Goal: Task Accomplishment & Management: Manage account settings

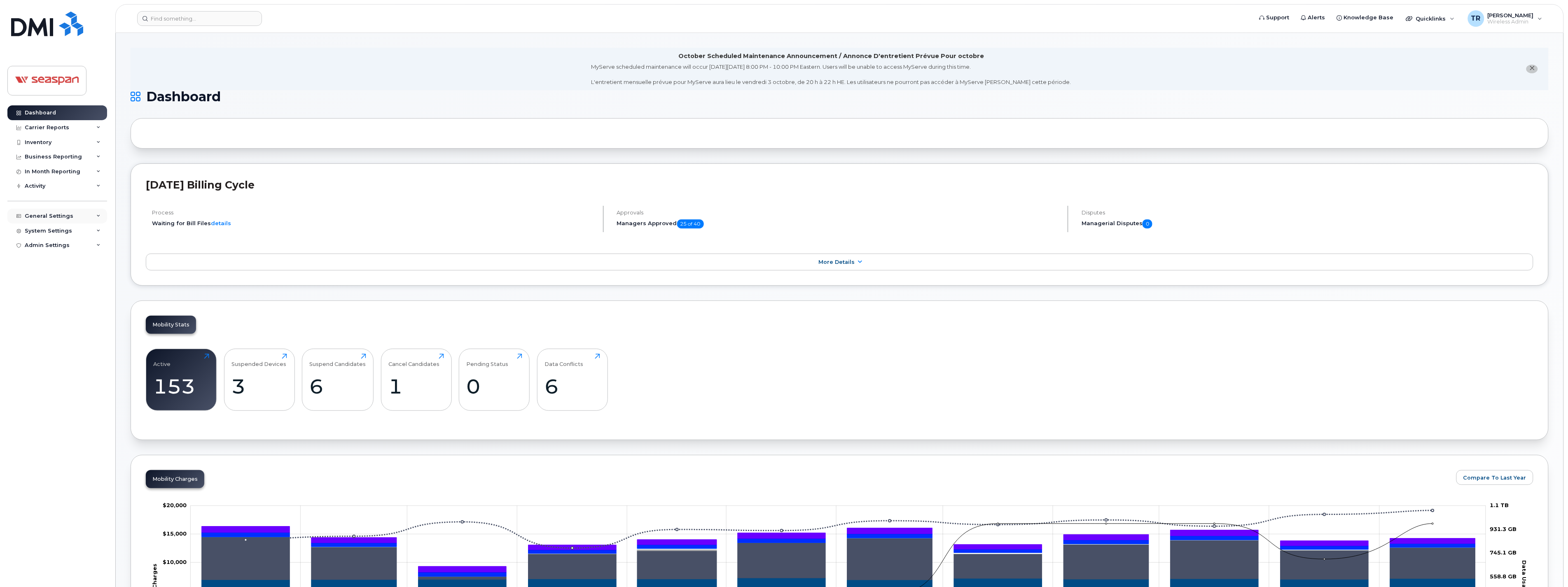
click at [46, 215] on div "General Settings" at bounding box center [49, 216] width 49 height 7
click at [45, 144] on div "Inventory" at bounding box center [38, 142] width 27 height 7
drag, startPoint x: 424, startPoint y: 180, endPoint x: 429, endPoint y: 182, distance: 5.4
click at [429, 182] on h2 "[DATE] Billing Cycle" at bounding box center [839, 185] width 1388 height 12
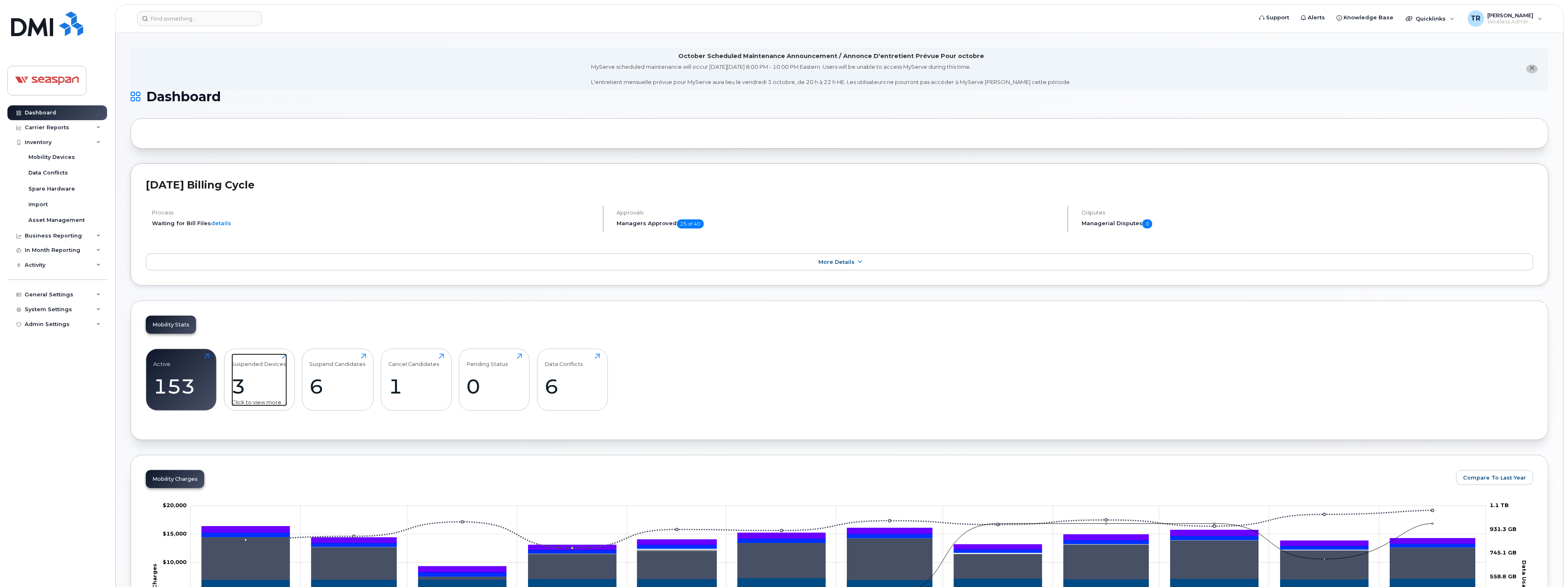
click at [273, 377] on div "3" at bounding box center [259, 386] width 55 height 24
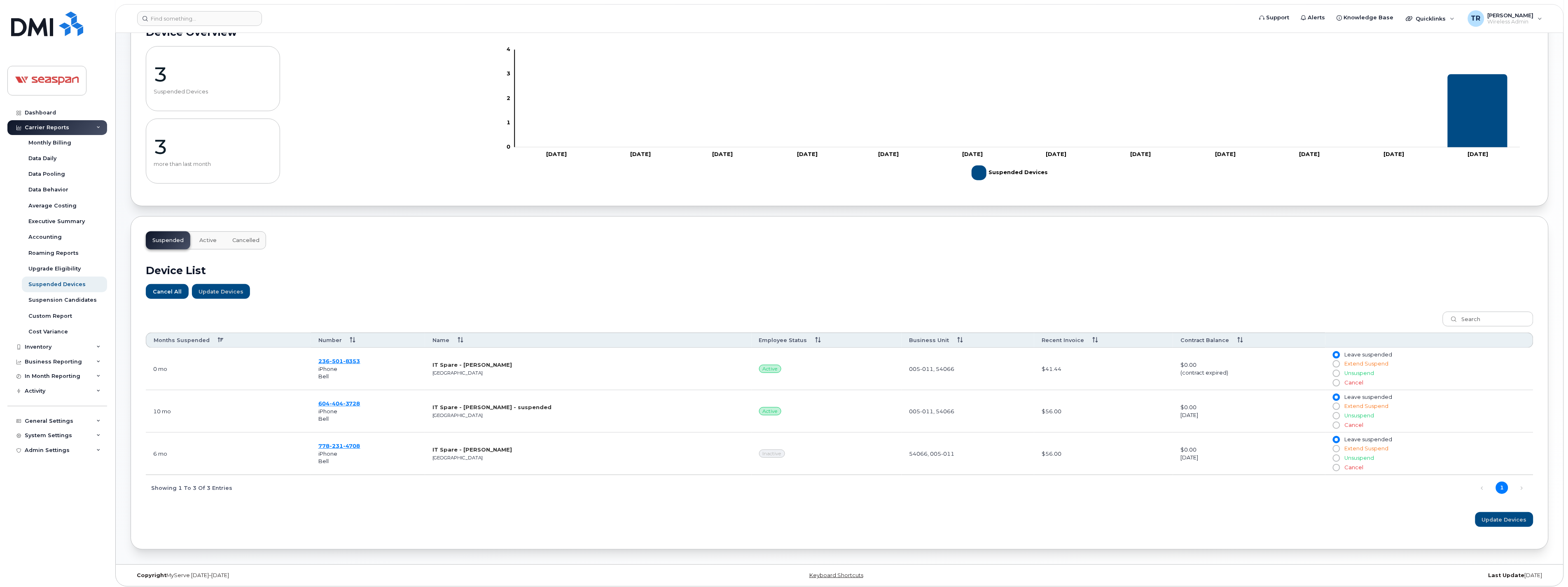
scroll to position [72, 0]
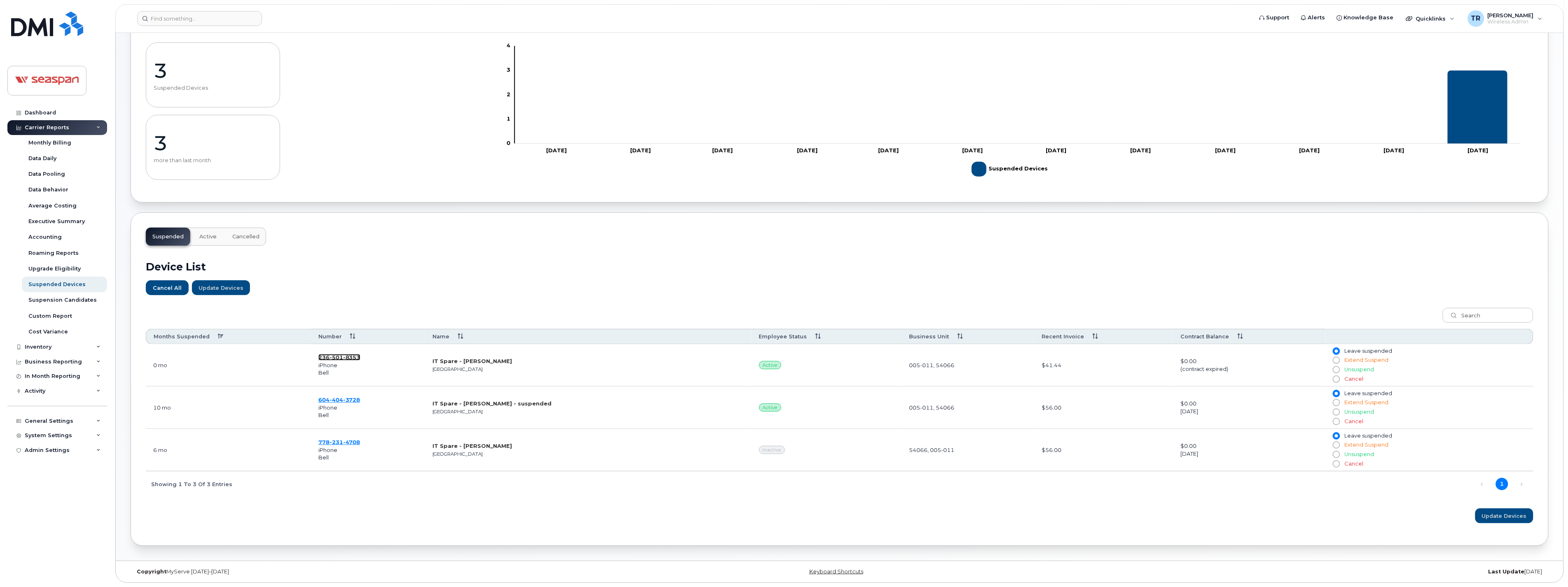
click at [344, 355] on span "8353" at bounding box center [352, 357] width 17 height 7
click at [336, 397] on span "404" at bounding box center [336, 400] width 13 height 7
click at [191, 16] on input at bounding box center [199, 18] width 125 height 15
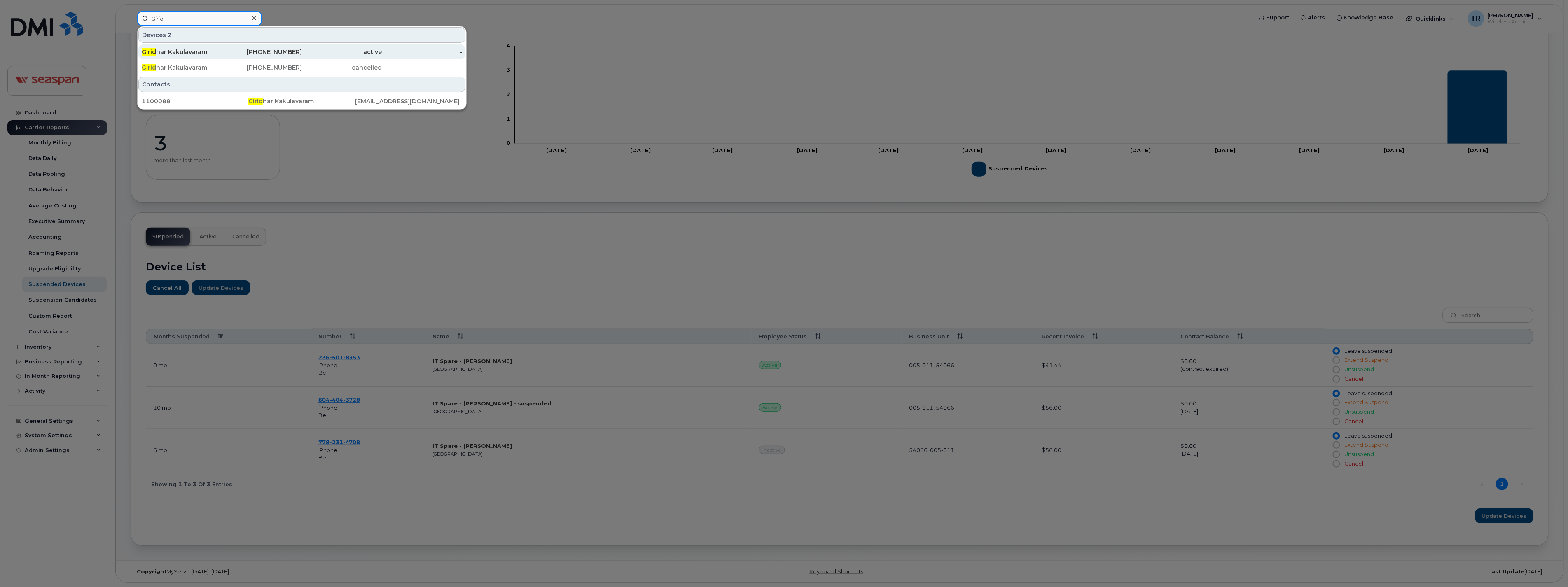
type input "Girid"
click at [201, 48] on div "Girid har Kakulavaram" at bounding box center [182, 52] width 80 height 9
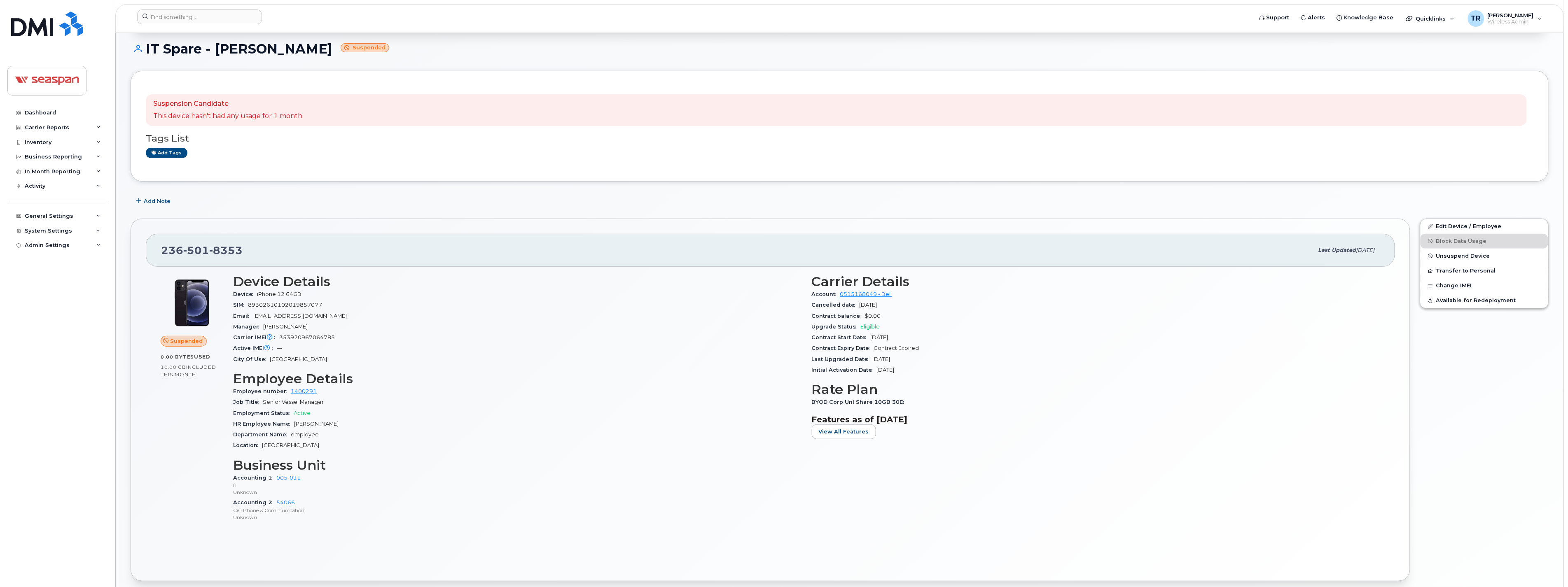
scroll to position [122, 0]
drag, startPoint x: 882, startPoint y: 315, endPoint x: 864, endPoint y: 313, distance: 18.1
click at [864, 313] on div "Contract balance $0.00" at bounding box center [1096, 313] width 569 height 11
drag, startPoint x: 864, startPoint y: 313, endPoint x: 912, endPoint y: 343, distance: 56.6
click at [912, 343] on span "Contract Expired" at bounding box center [897, 345] width 45 height 6
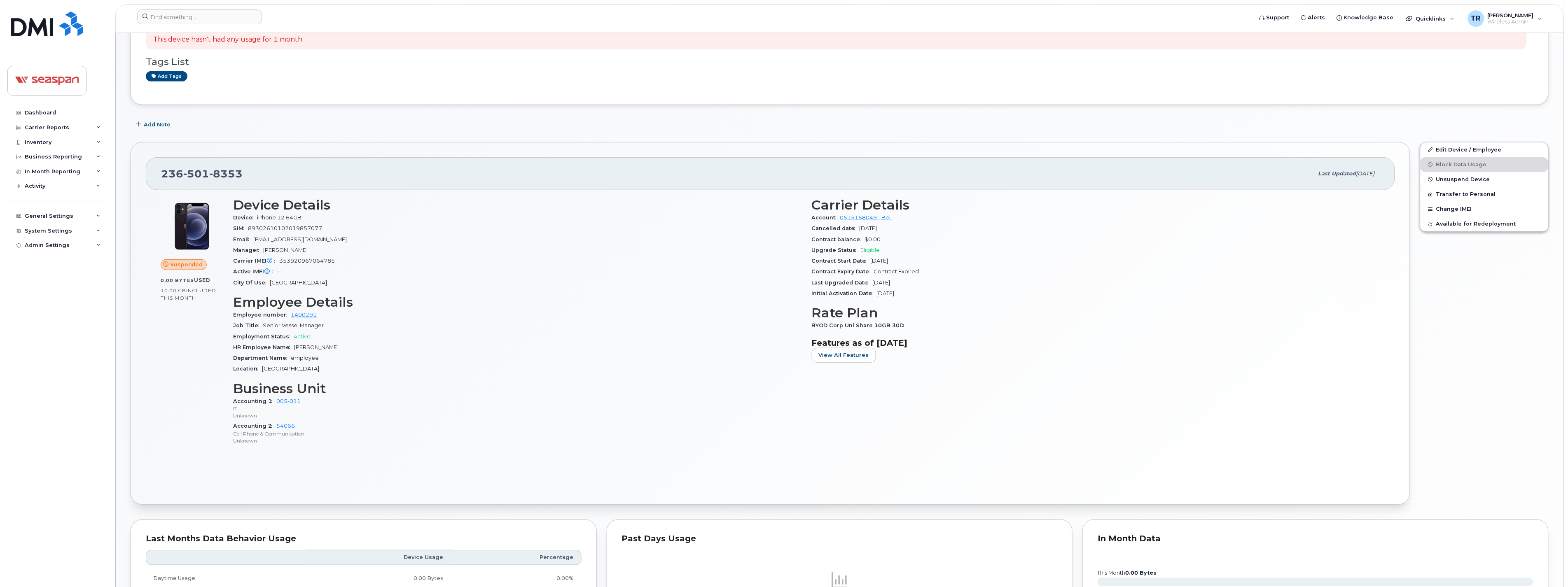
scroll to position [183, 0]
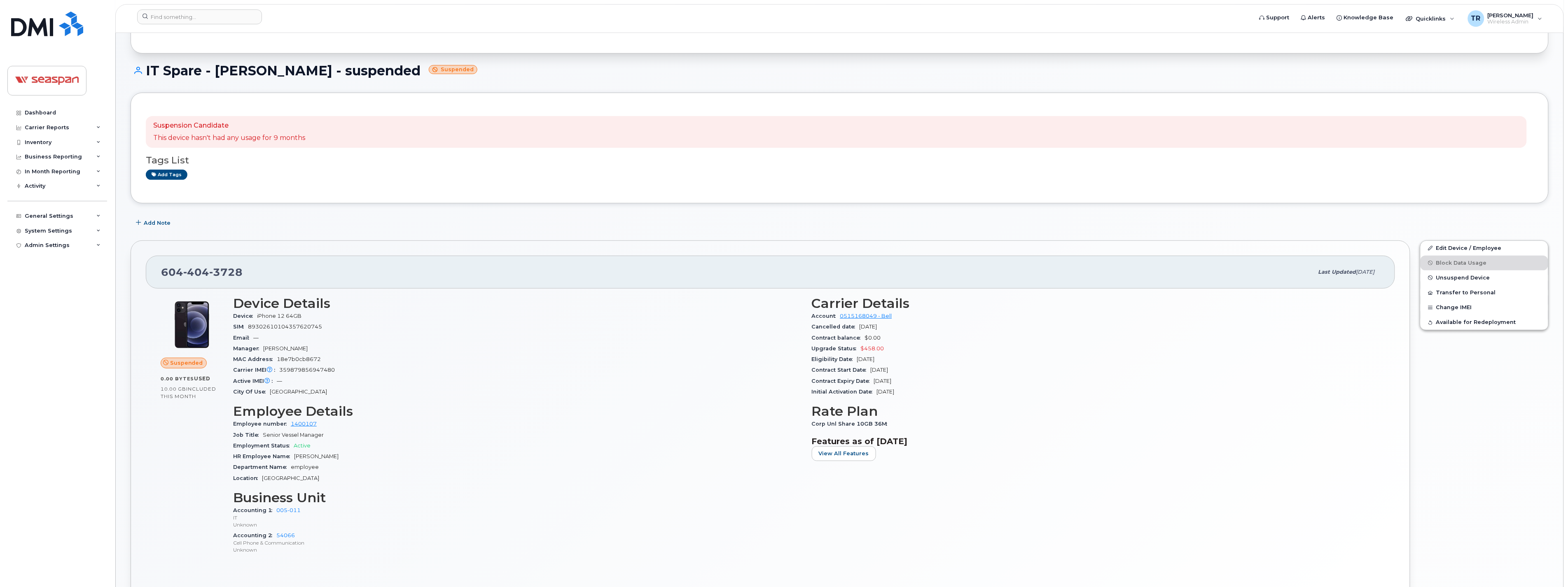
scroll to position [137, 0]
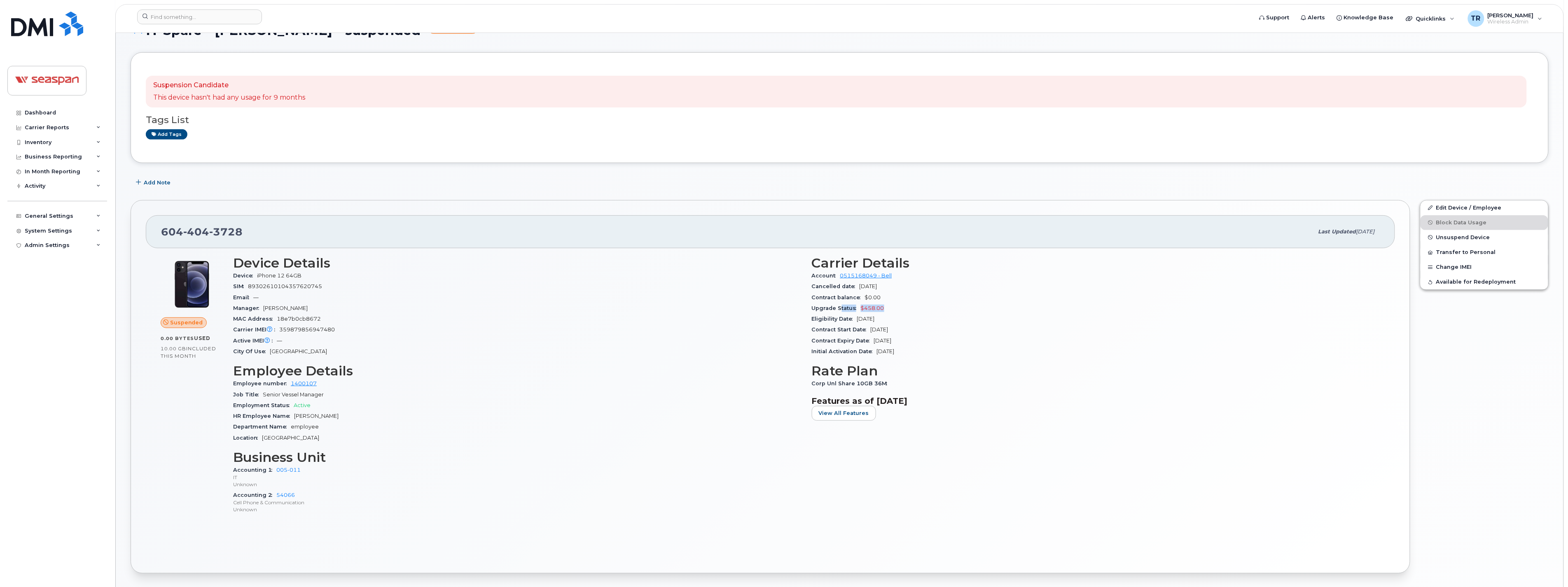
drag, startPoint x: 887, startPoint y: 307, endPoint x: 840, endPoint y: 307, distance: 47.0
click at [840, 307] on div "Upgrade Status $458.00" at bounding box center [1096, 308] width 569 height 11
click at [685, 332] on div "Carrier IMEI Carrier IMEI is reported during the last billing cycle or change o…" at bounding box center [517, 330] width 569 height 11
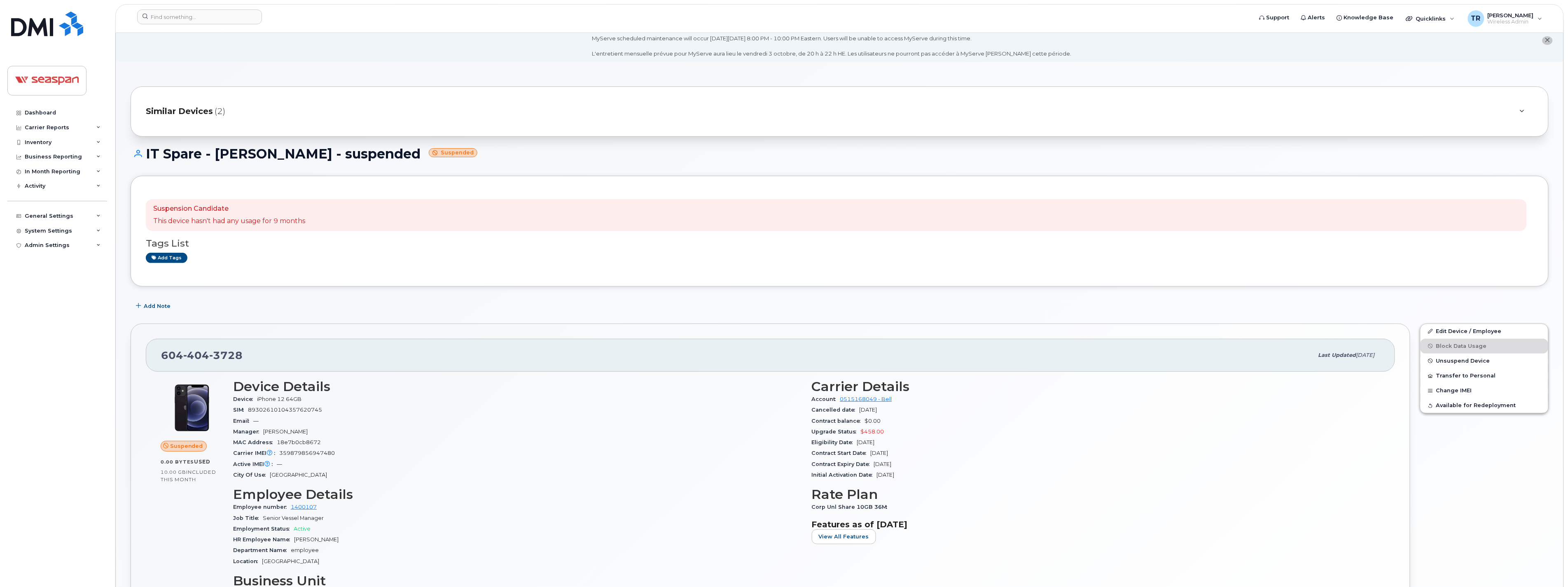
scroll to position [0, 0]
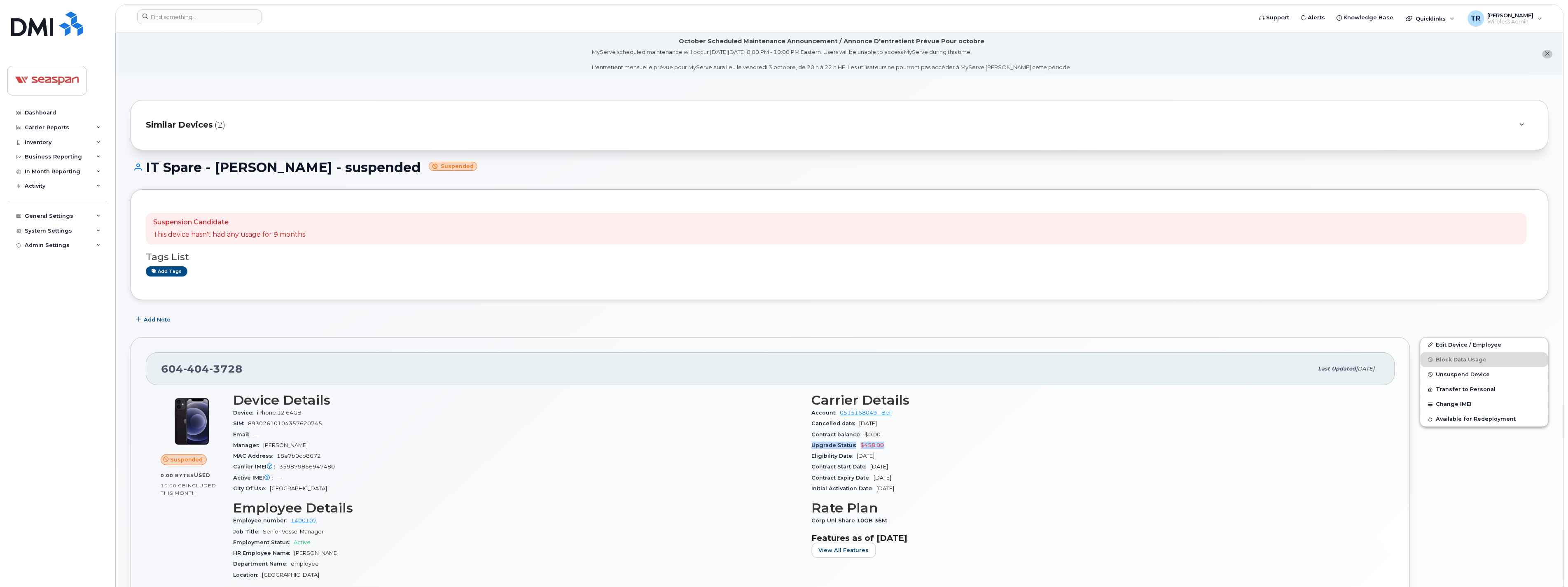
drag, startPoint x: 890, startPoint y: 443, endPoint x: 812, endPoint y: 450, distance: 78.3
click at [812, 450] on div "Upgrade Status $458.00" at bounding box center [1096, 446] width 569 height 11
click at [891, 445] on div "Upgrade Status $458.00" at bounding box center [1096, 446] width 569 height 11
drag, startPoint x: 882, startPoint y: 446, endPoint x: 858, endPoint y: 446, distance: 24.0
click at [858, 446] on div "Upgrade Status $458.00" at bounding box center [1096, 446] width 569 height 11
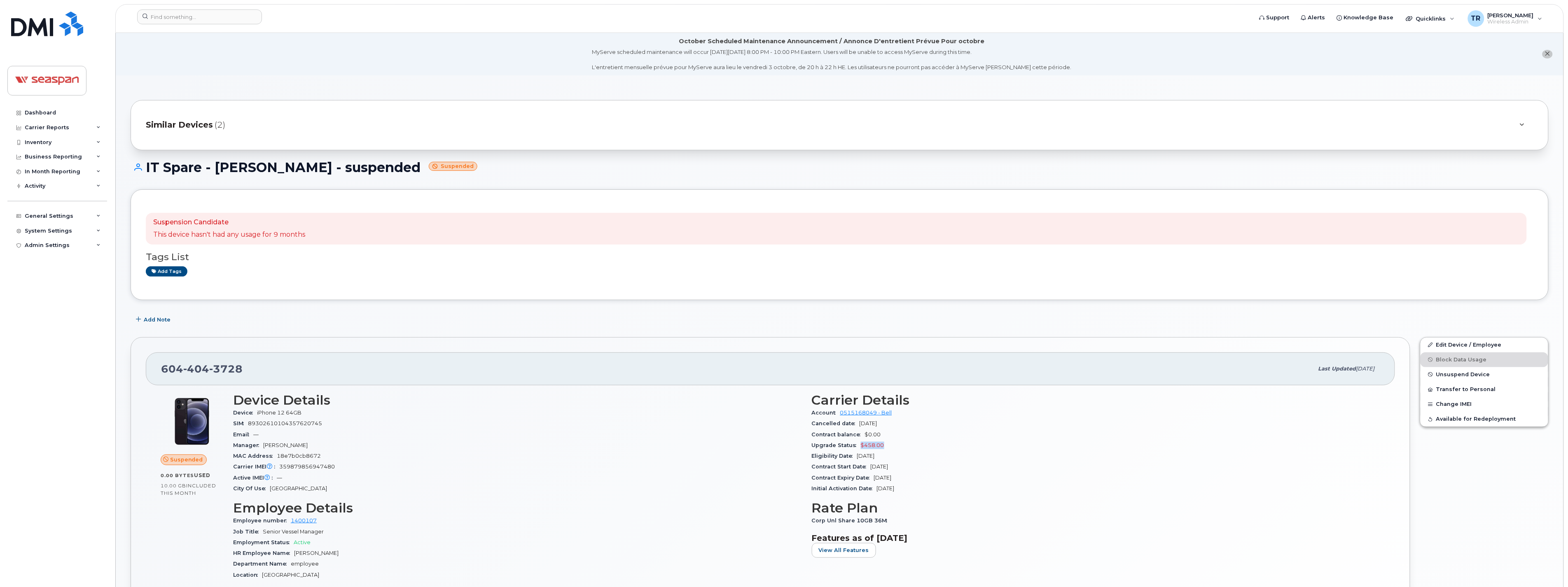
drag, startPoint x: 858, startPoint y: 446, endPoint x: 912, endPoint y: 442, distance: 54.1
click at [912, 442] on div "Upgrade Status $458.00" at bounding box center [1096, 446] width 569 height 11
drag, startPoint x: 900, startPoint y: 438, endPoint x: 864, endPoint y: 435, distance: 36.1
click at [864, 435] on div "Contract balance $0.00" at bounding box center [1096, 435] width 569 height 11
drag, startPoint x: 864, startPoint y: 435, endPoint x: 900, endPoint y: 439, distance: 36.2
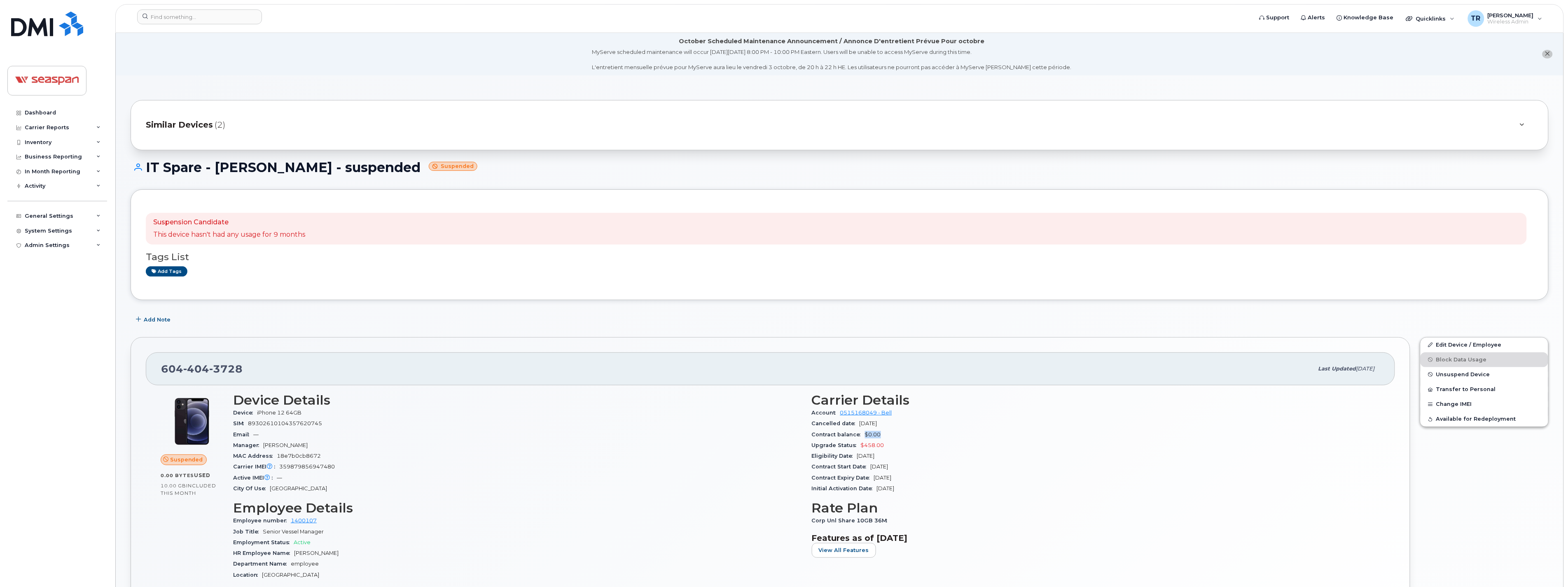
click at [900, 439] on div "Contract balance $0.00" at bounding box center [1096, 435] width 569 height 11
click at [43, 114] on div "Dashboard" at bounding box center [40, 113] width 31 height 7
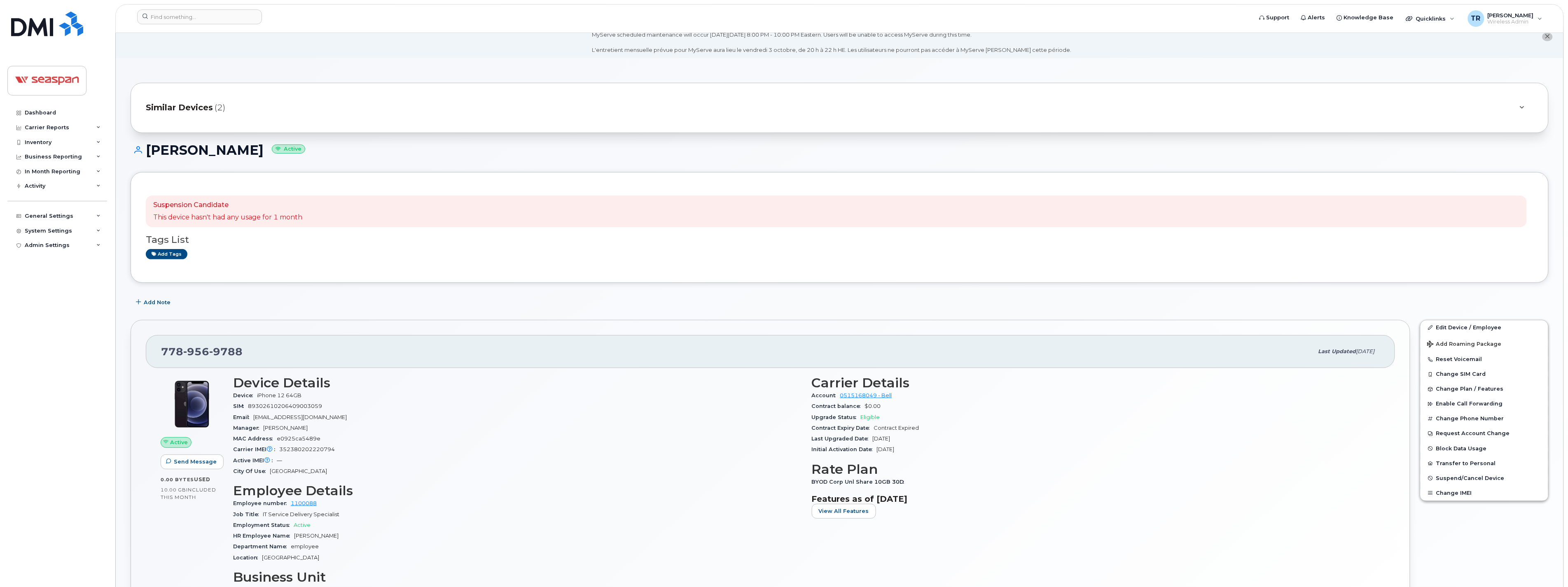
scroll to position [91, 0]
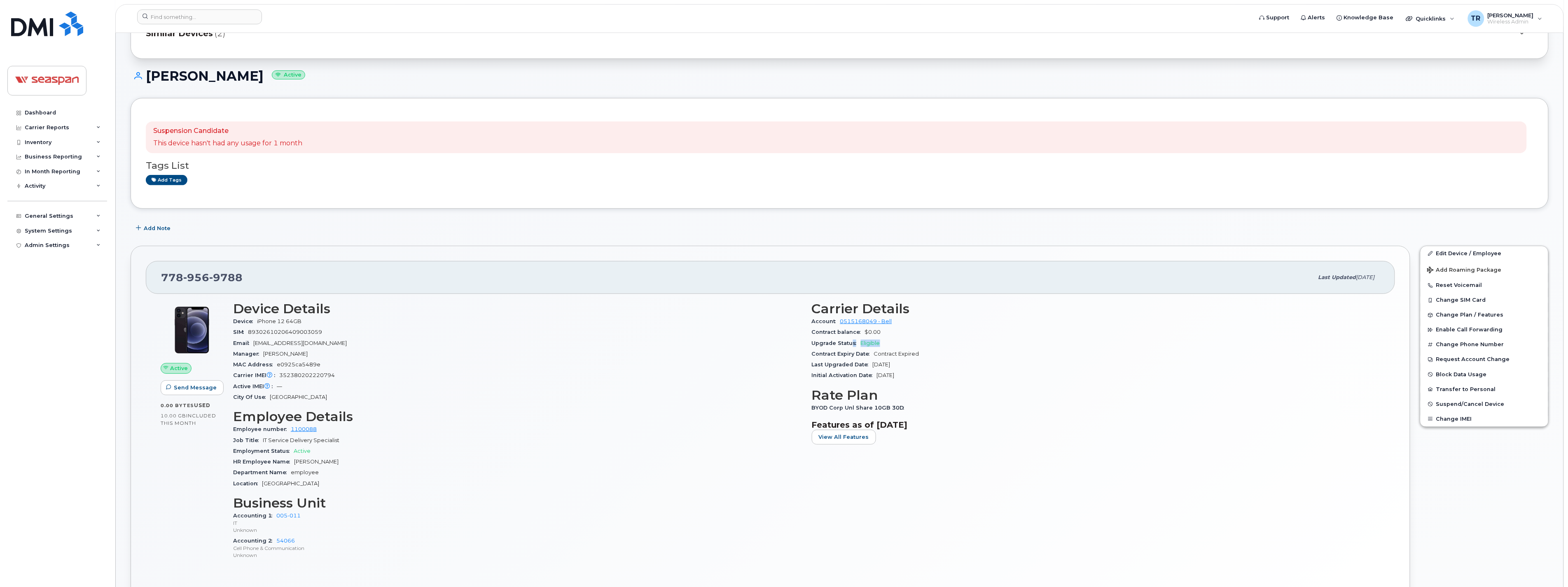
drag, startPoint x: 883, startPoint y: 343, endPoint x: 850, endPoint y: 343, distance: 33.0
click at [850, 343] on div "Upgrade Status Eligible" at bounding box center [1096, 344] width 569 height 11
click at [651, 348] on div "Email gkakulavaram@seaspancorp.com" at bounding box center [517, 344] width 569 height 11
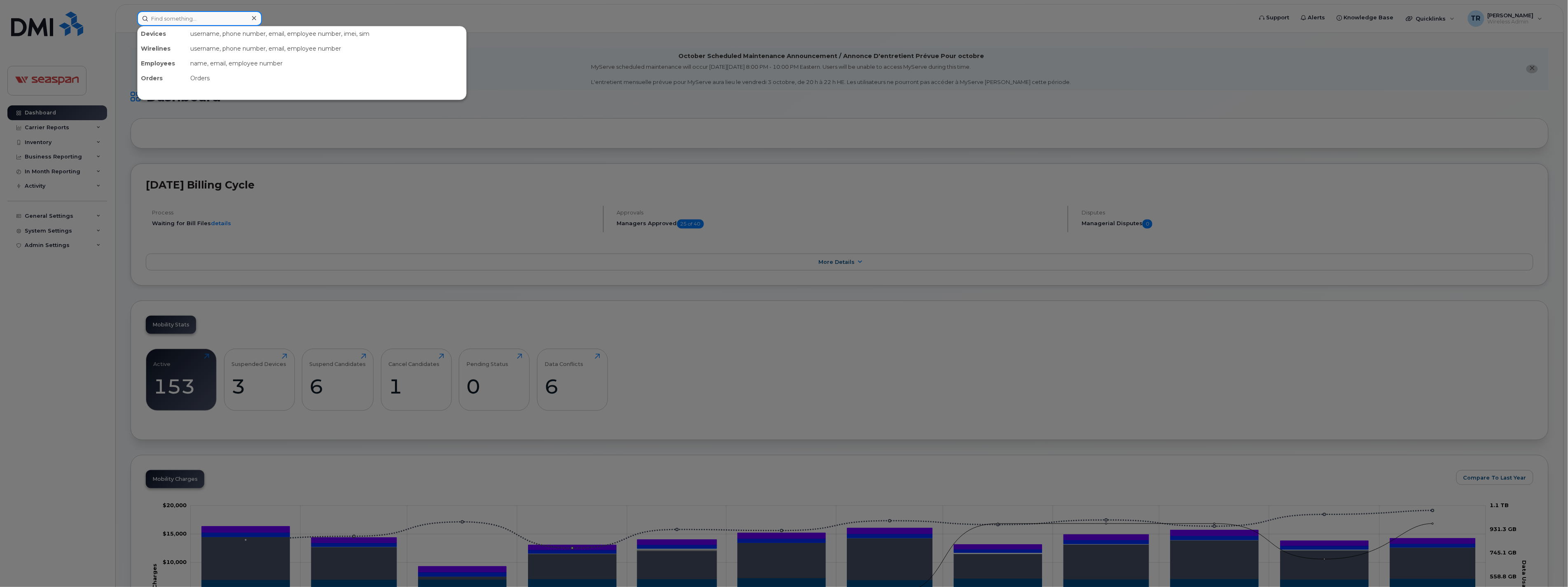
click at [199, 17] on input at bounding box center [199, 18] width 125 height 15
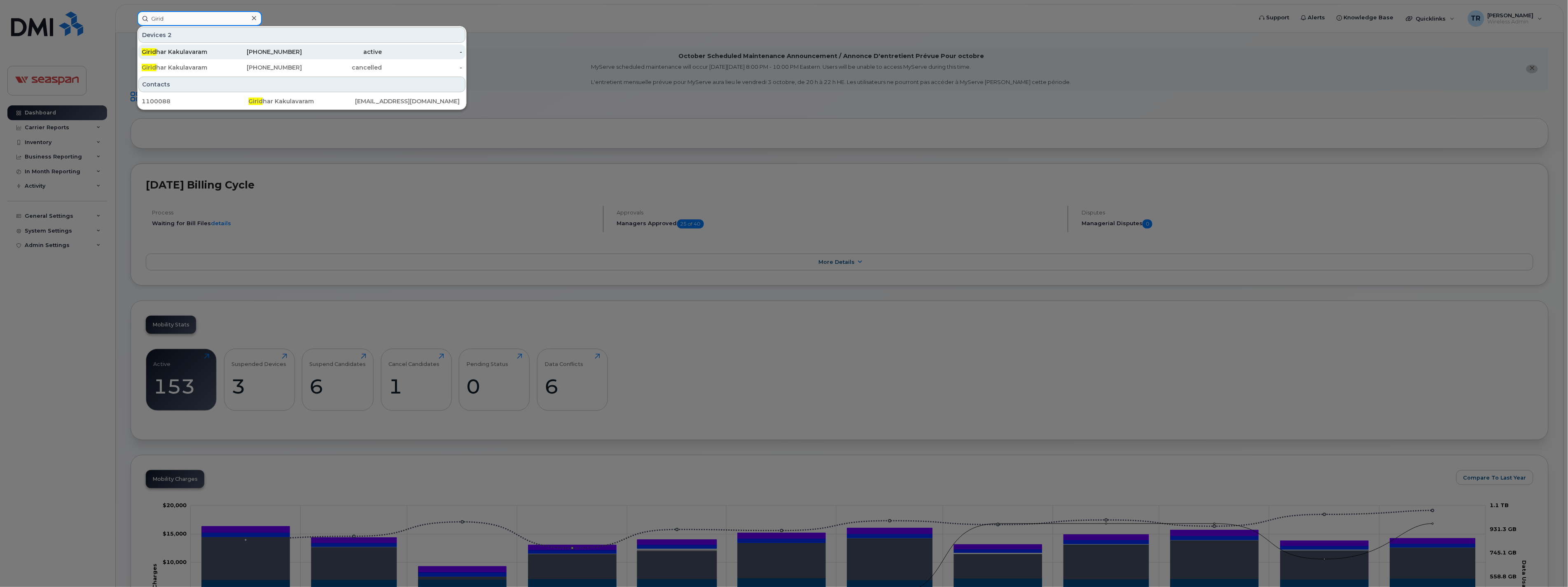
type input "Girid"
click at [207, 51] on div "Girid har Kakulavaram" at bounding box center [182, 52] width 80 height 9
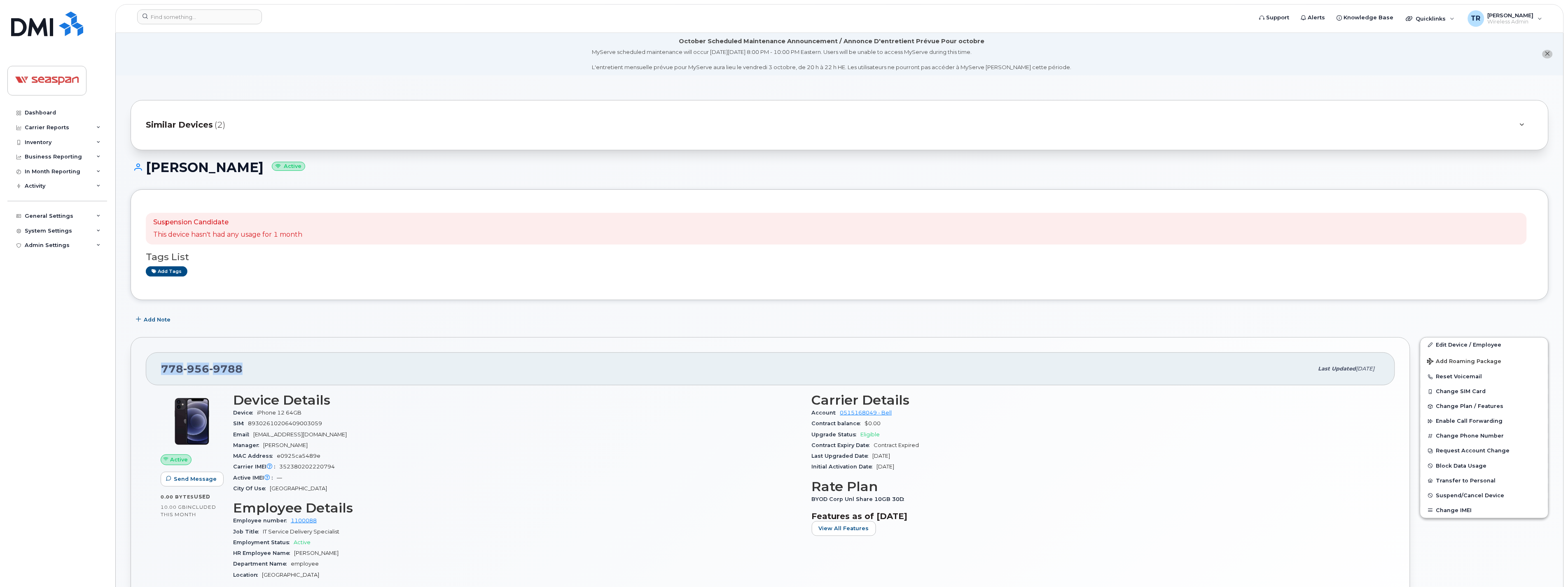
drag, startPoint x: 241, startPoint y: 369, endPoint x: 124, endPoint y: 372, distance: 117.0
drag, startPoint x: 296, startPoint y: 165, endPoint x: 143, endPoint y: 166, distance: 153.0
click at [143, 166] on h1 "[PERSON_NAME] Active" at bounding box center [839, 168] width 1418 height 15
copy h1 "[PERSON_NAME]"
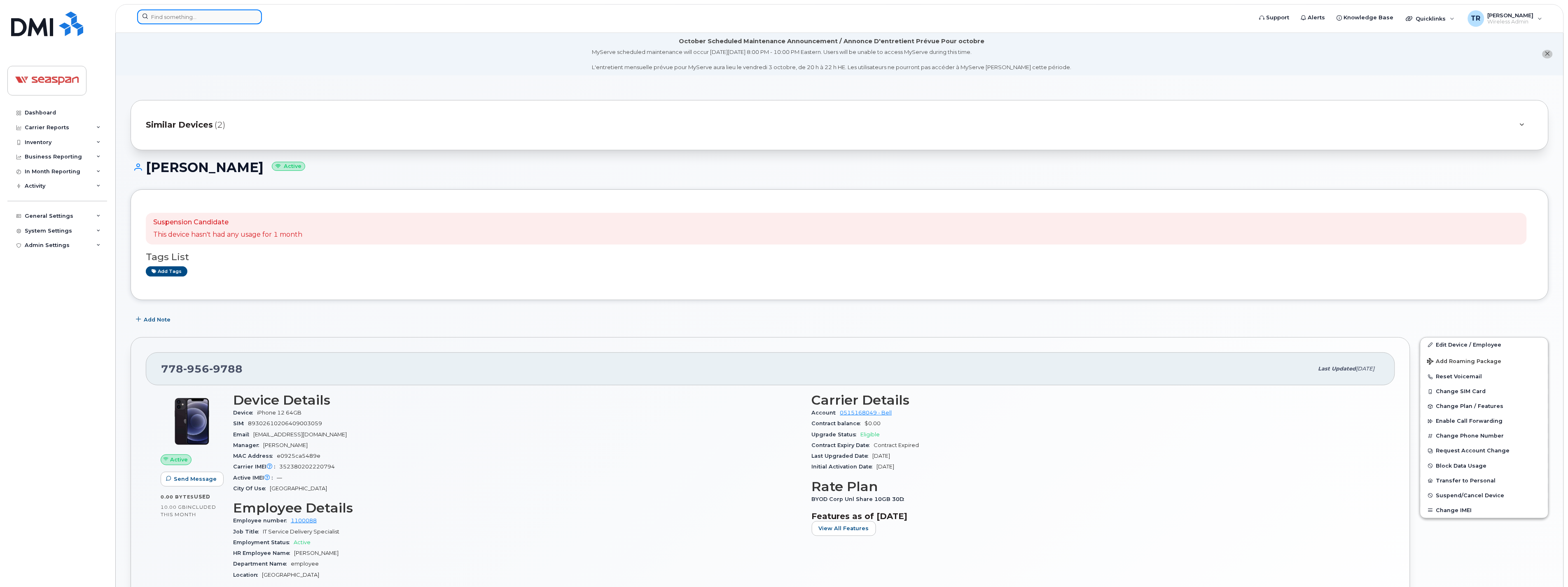
click at [196, 18] on input at bounding box center [199, 17] width 125 height 15
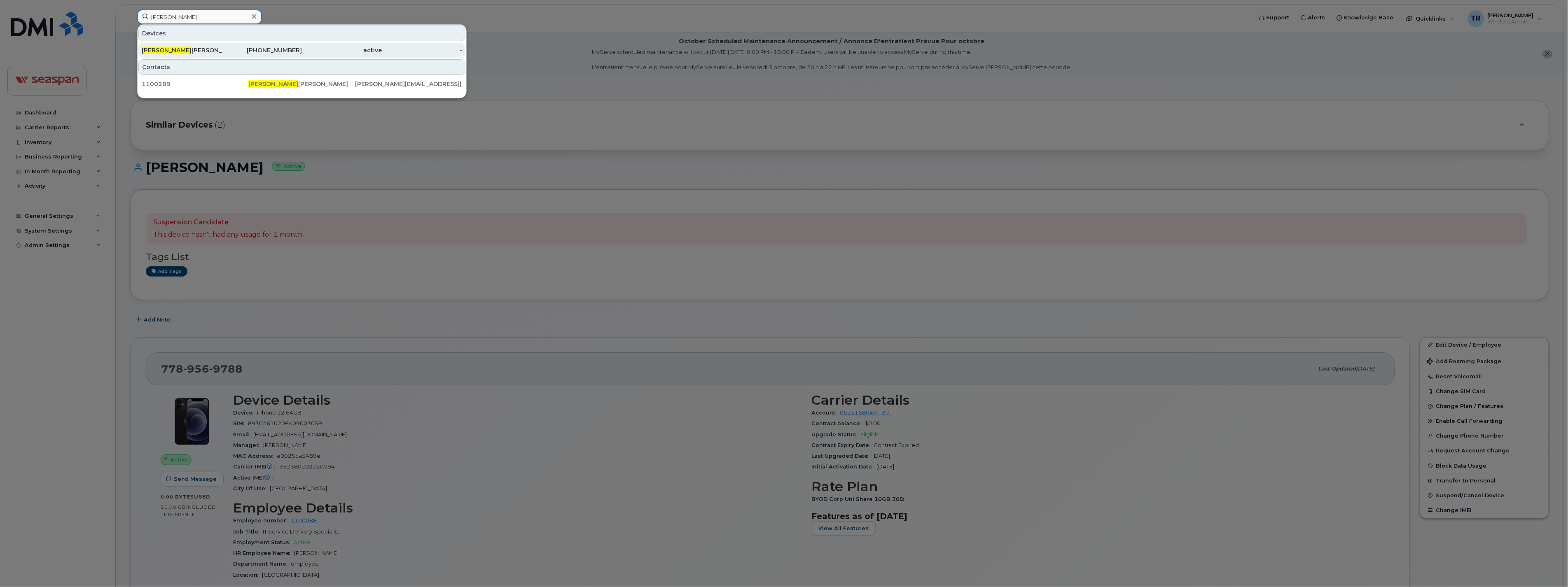
type input "Travis"
click at [186, 51] on div "Travis Russell" at bounding box center [182, 51] width 80 height 9
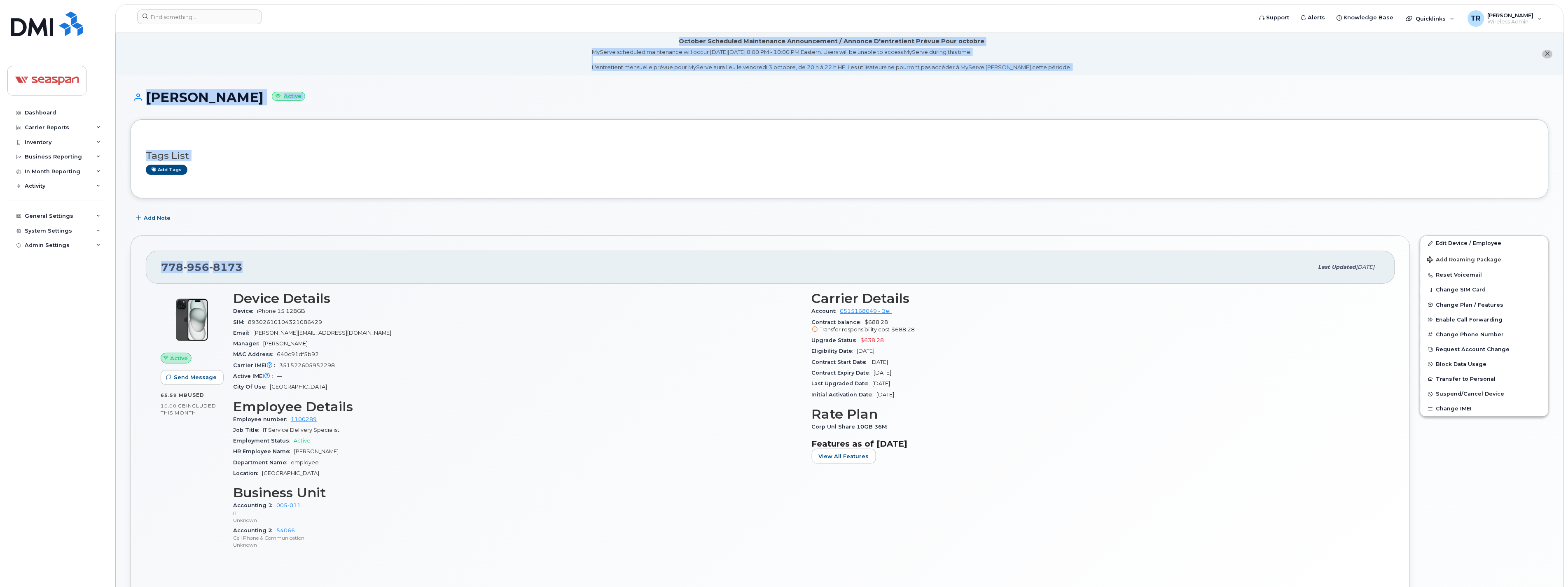
drag, startPoint x: 250, startPoint y: 267, endPoint x: 104, endPoint y: 266, distance: 146.0
click at [115, 266] on div "Support Alerts Knowledge Base Quicklinks Suspend / Cancel Device Change SIM Car…" at bounding box center [839, 585] width 1449 height 1105
click at [232, 266] on span "8173" at bounding box center [226, 267] width 34 height 12
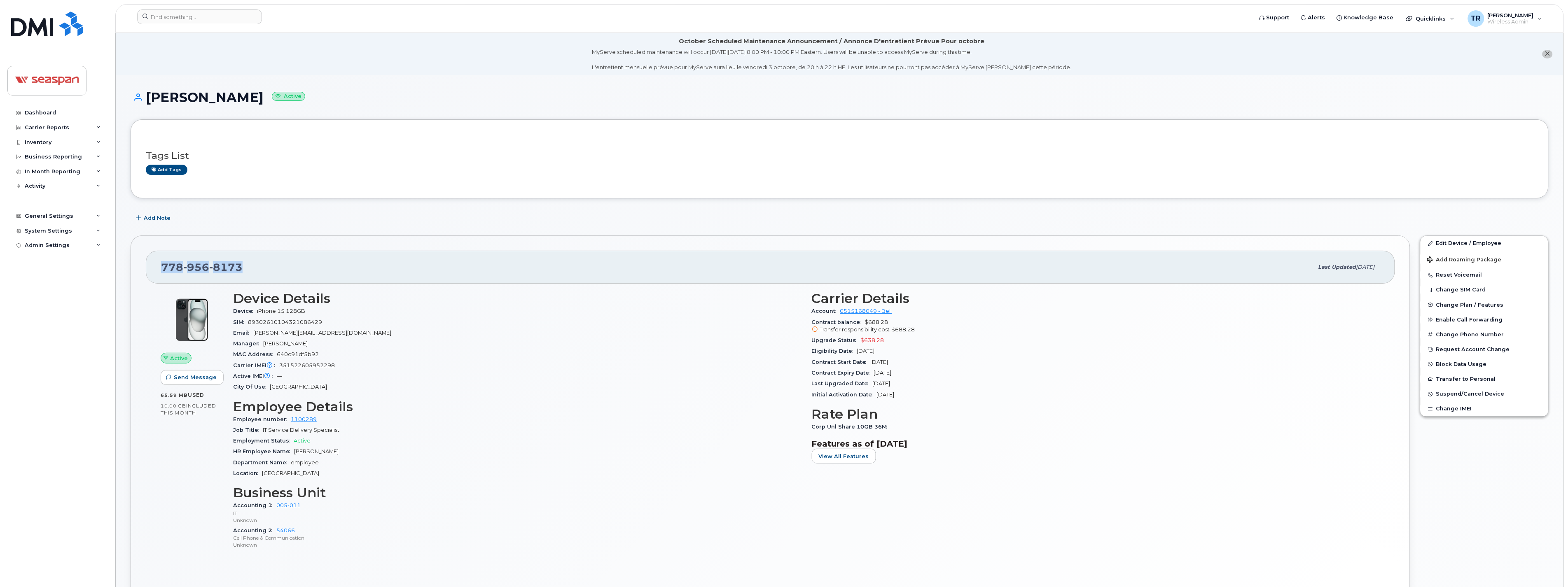
drag, startPoint x: 248, startPoint y: 266, endPoint x: 162, endPoint y: 265, distance: 86.0
click at [162, 265] on div "778 956 8173" at bounding box center [737, 267] width 1152 height 17
copy span "778 956 8173"
click at [375, 113] on div "Travis Russell Active" at bounding box center [839, 105] width 1418 height 29
click at [1275, 68] on li "October Scheduled Maintenance Announcement / Annonce D'entretient Prévue Pour o…" at bounding box center [839, 54] width 1448 height 43
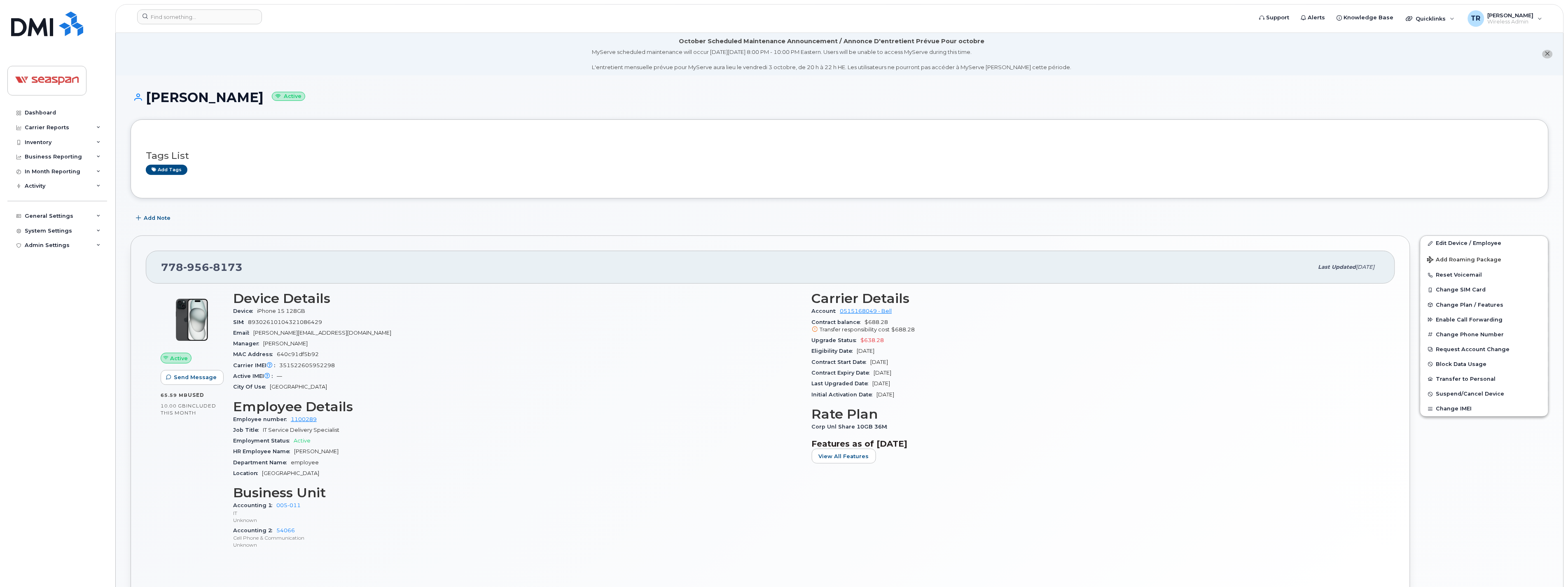
drag, startPoint x: 385, startPoint y: 144, endPoint x: 382, endPoint y: 140, distance: 5.0
click at [384, 144] on div "Tags List Add tags" at bounding box center [839, 159] width 1388 height 32
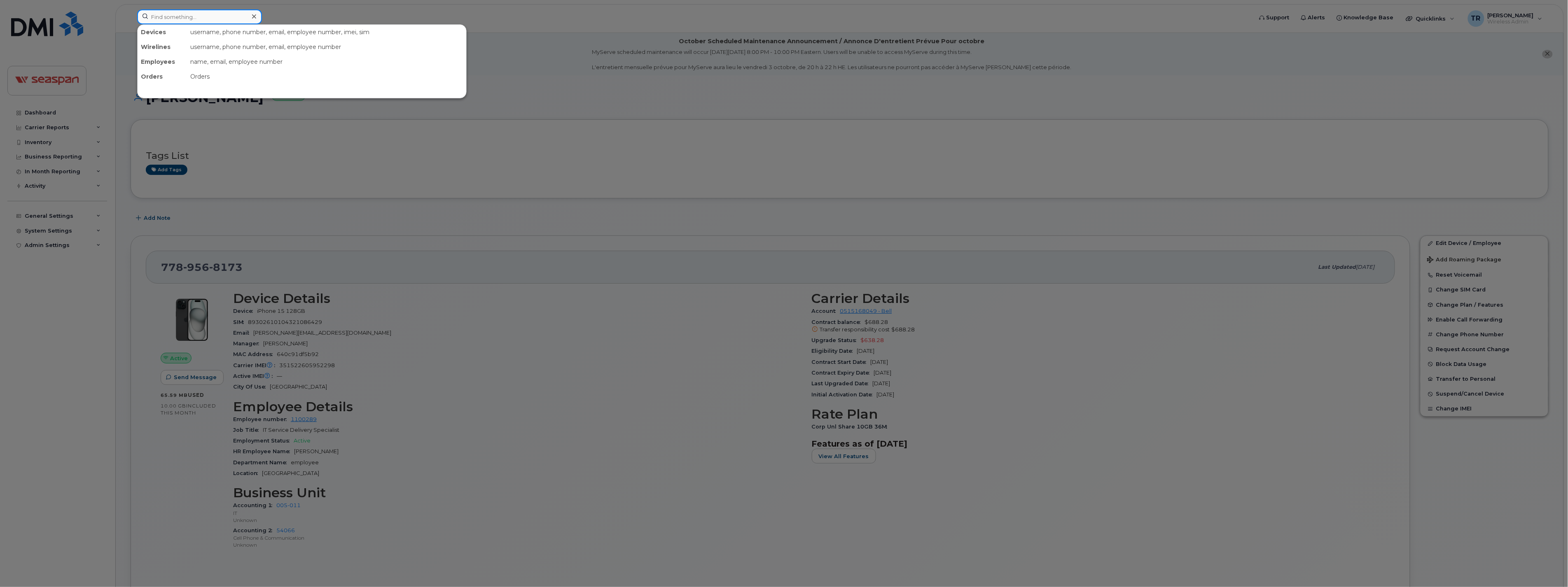
click at [199, 15] on input at bounding box center [199, 17] width 125 height 15
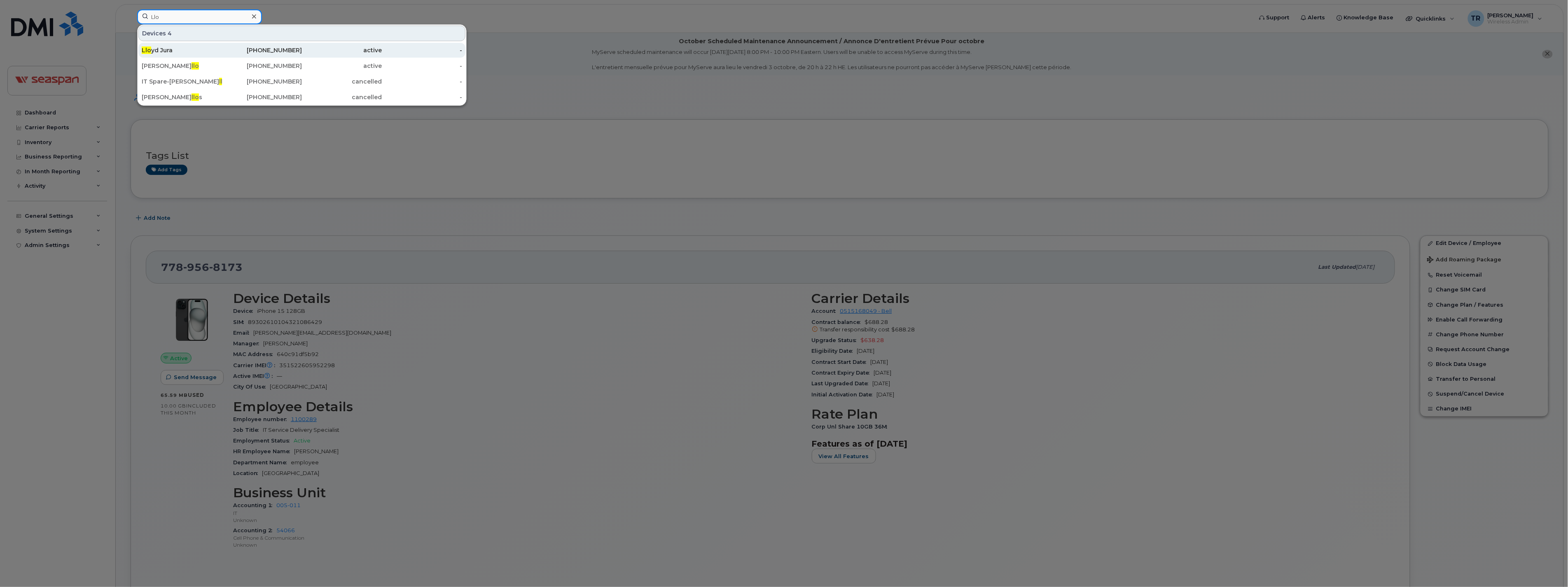
type input "Llo"
click at [182, 46] on div "Llo yd Jura" at bounding box center [182, 50] width 80 height 15
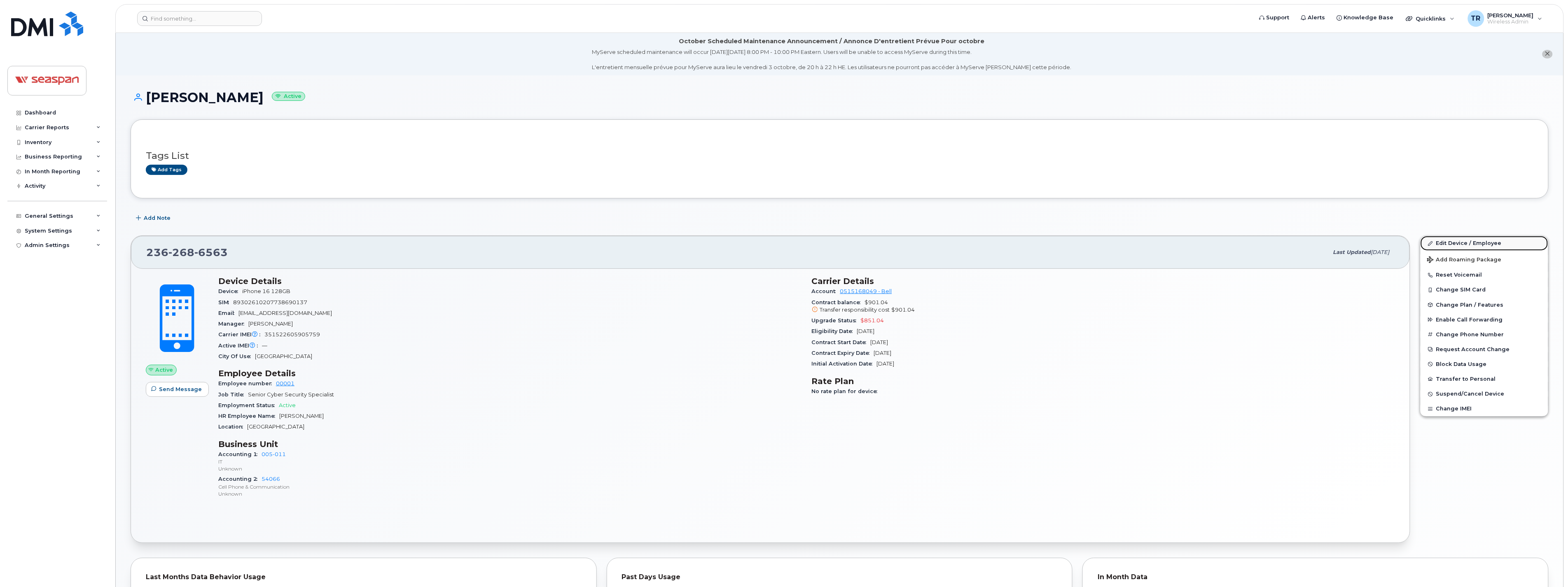
click at [1453, 244] on link "Edit Device / Employee" at bounding box center [1484, 243] width 127 height 15
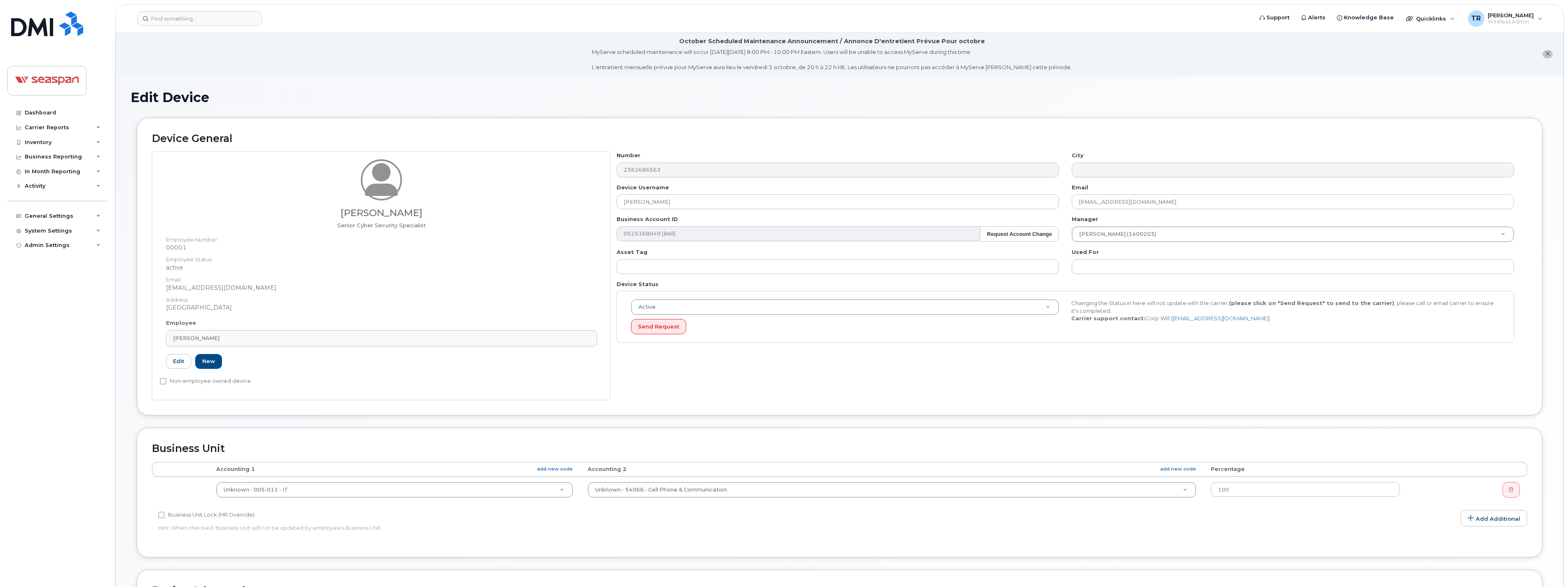
select select "16946"
click at [172, 360] on link "Edit" at bounding box center [178, 361] width 25 height 15
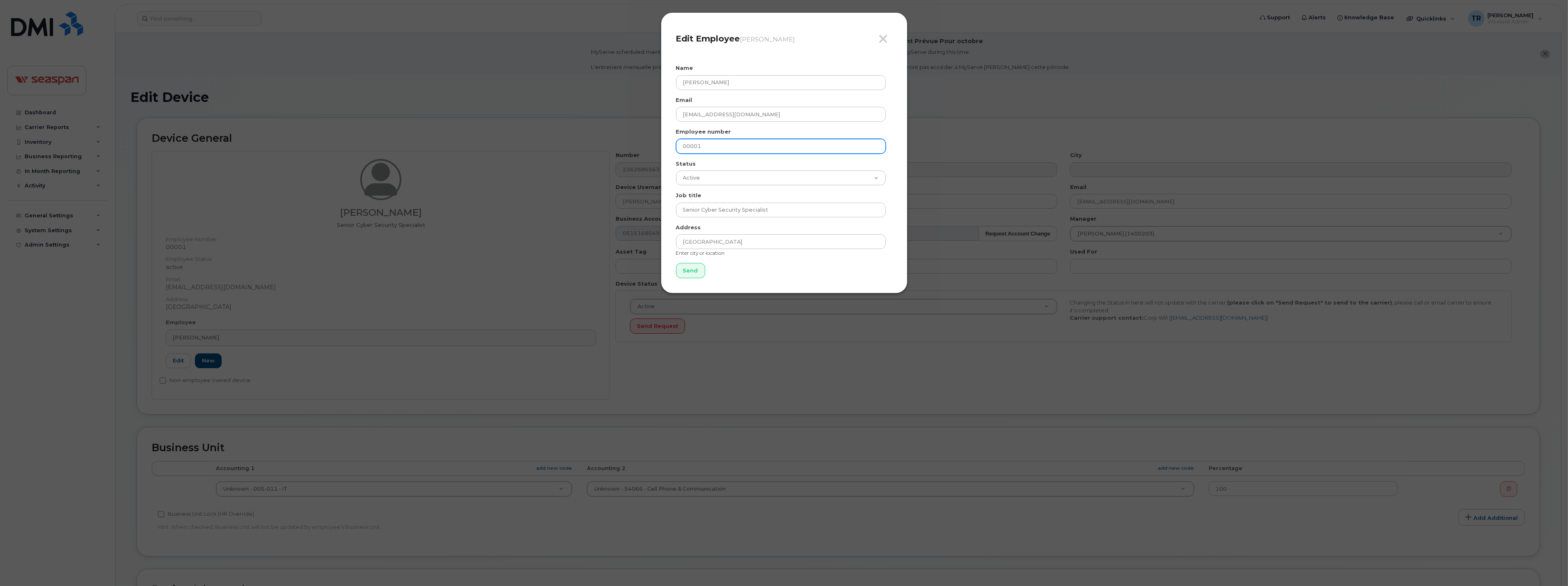
drag, startPoint x: 719, startPoint y: 144, endPoint x: 612, endPoint y: 153, distance: 107.4
click at [612, 153] on div "Close Edit Employee Lloyd Jura Name Lloyd Jura Email ljura@seaspancorp.com Empl…" at bounding box center [784, 293] width 1568 height 586
paste input "1400765"
type input "1400765"
click at [691, 268] on input "Send" at bounding box center [691, 270] width 29 height 15
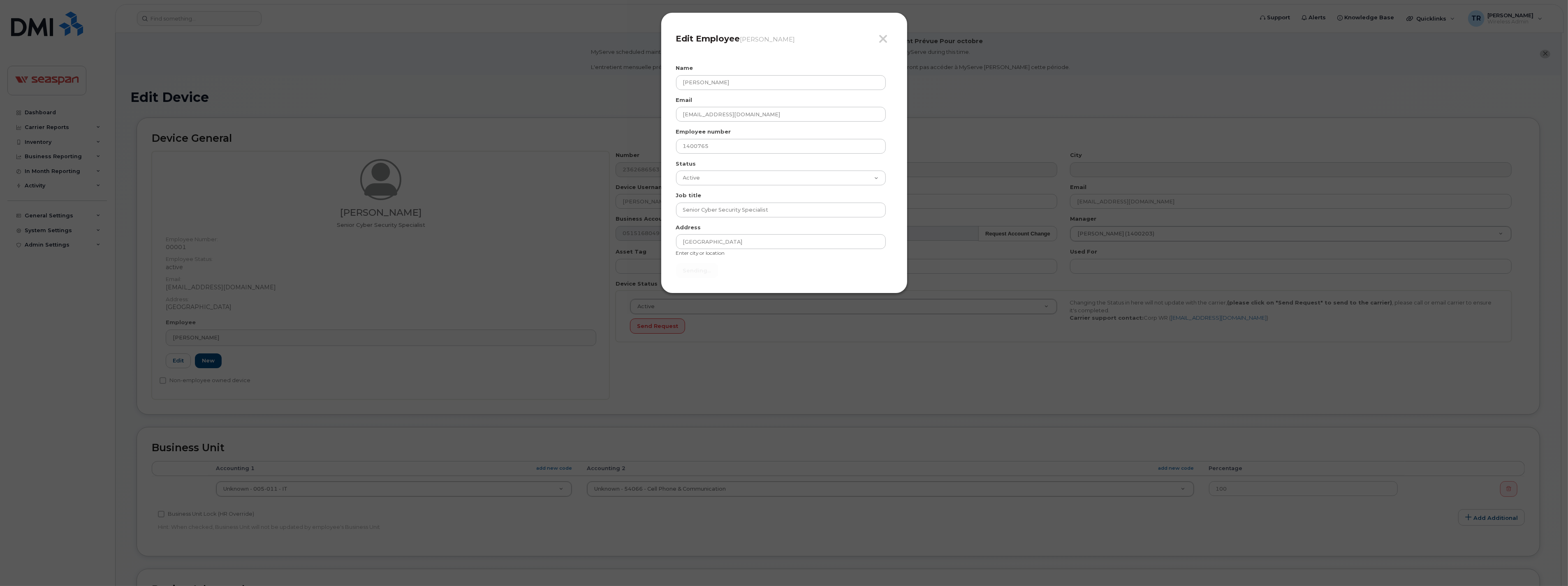
type input "Send"
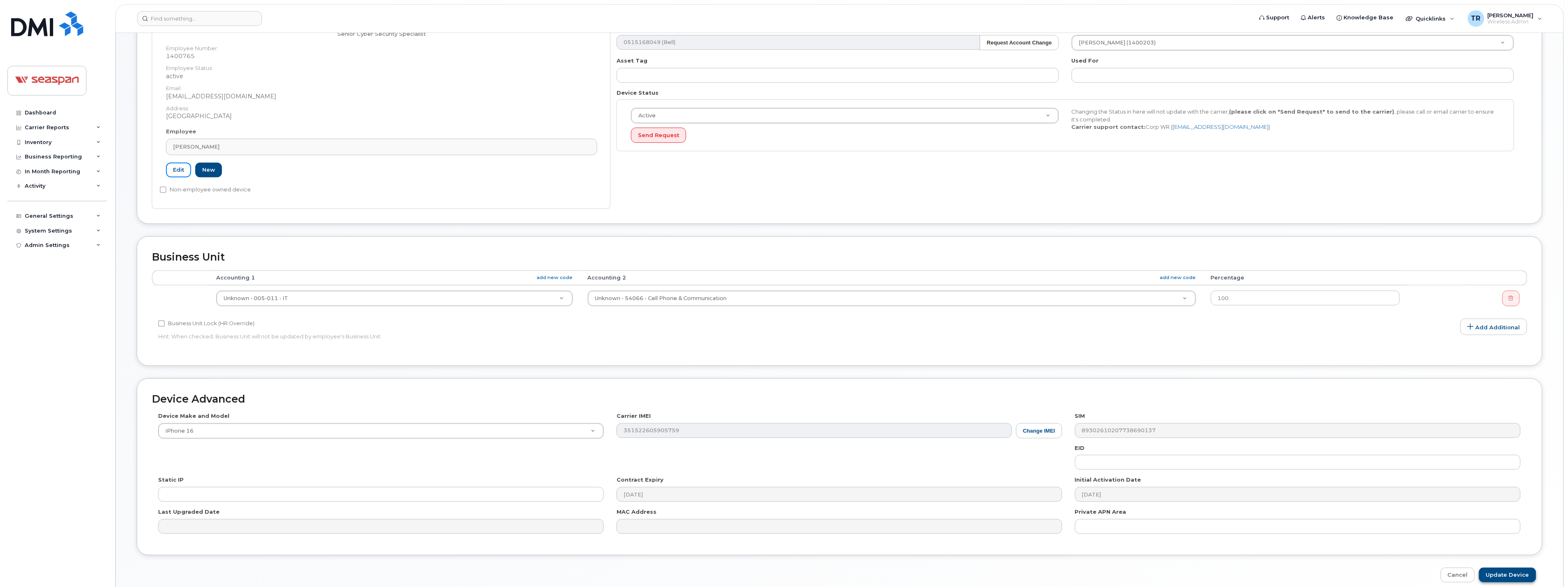
scroll to position [229, 0]
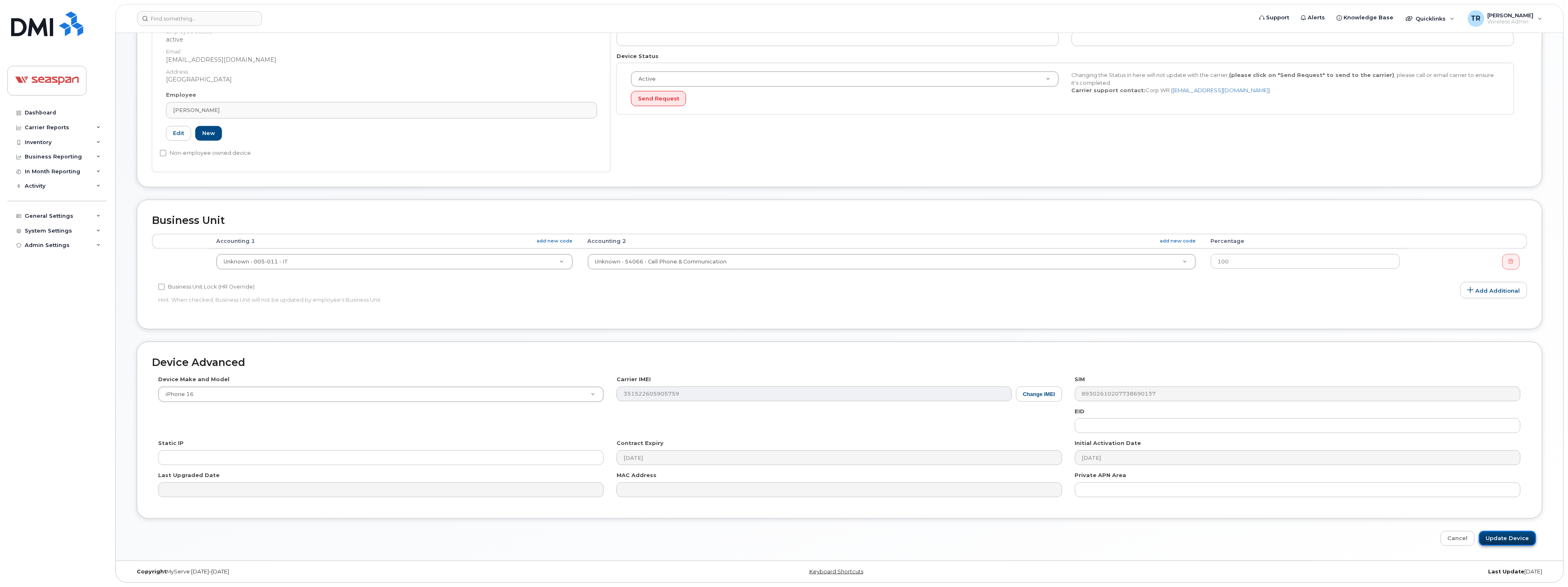
click at [1506, 534] on input "Update Device" at bounding box center [1508, 539] width 57 height 15
type input "Saving..."
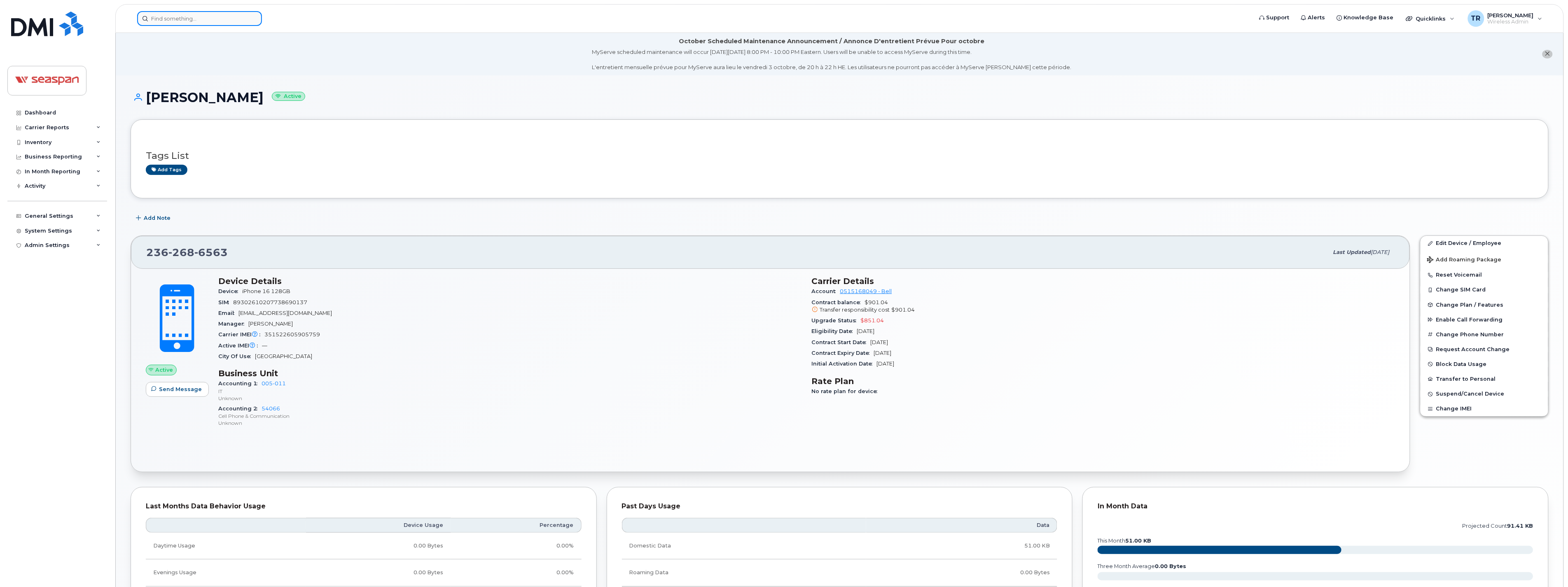
click at [183, 18] on input at bounding box center [199, 18] width 125 height 15
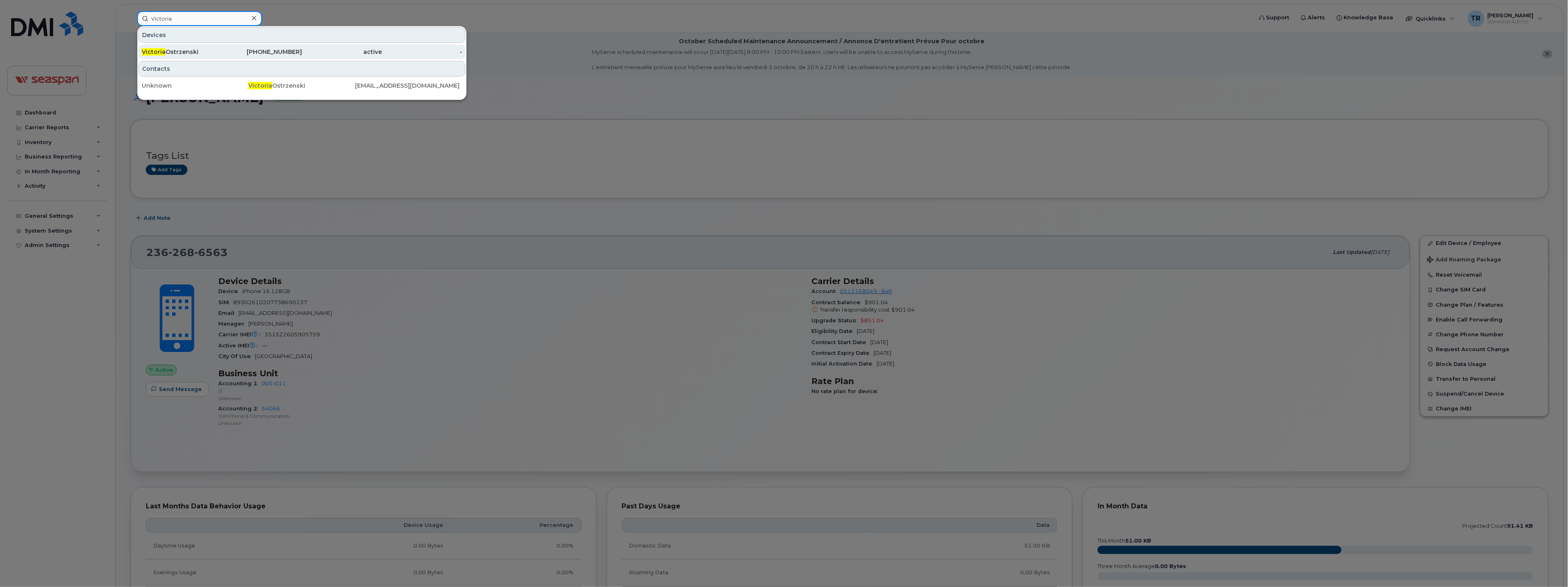
type input "Victoria"
click at [168, 49] on div "[PERSON_NAME]" at bounding box center [182, 52] width 80 height 9
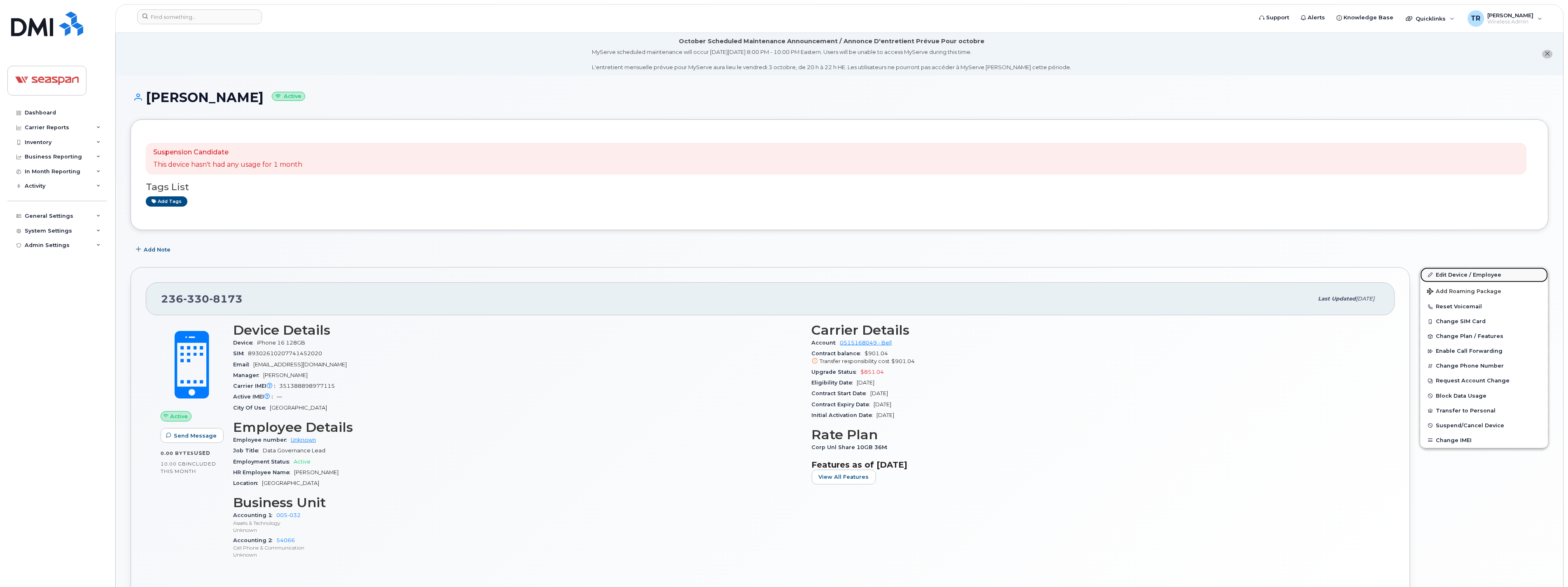
click at [1475, 277] on link "Edit Device / Employee" at bounding box center [1484, 275] width 127 height 15
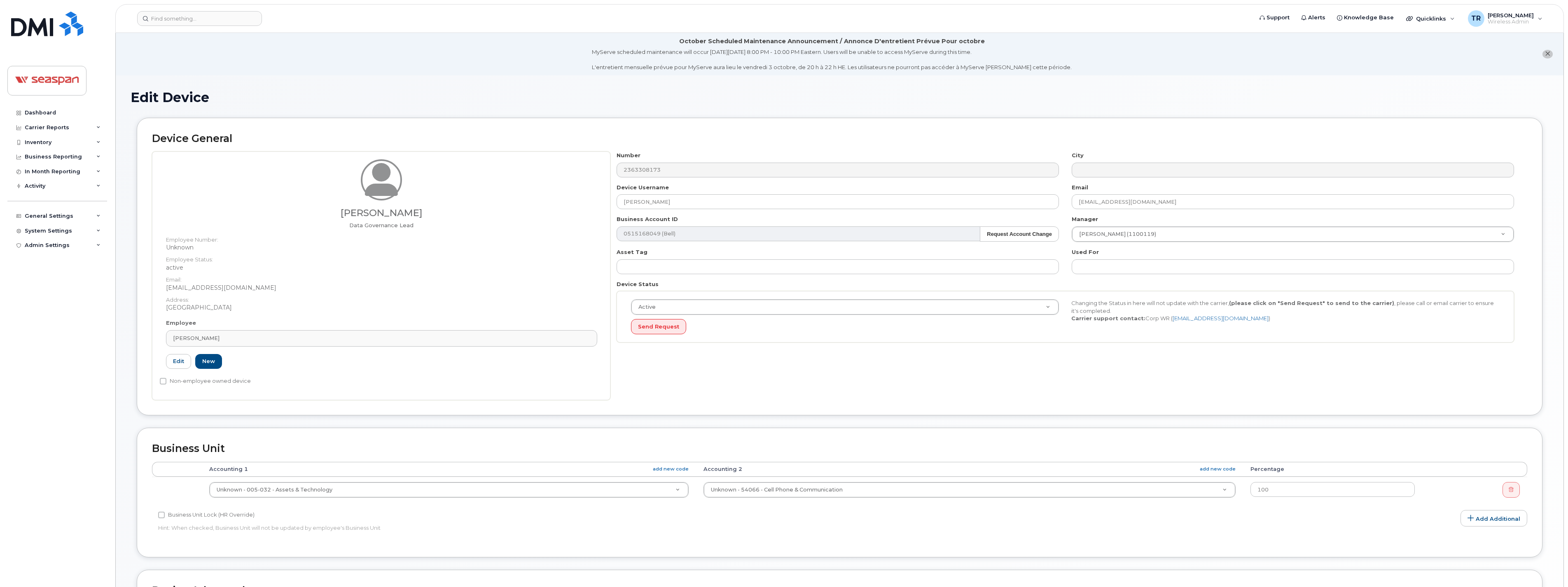
select select "16945"
click at [174, 357] on link "Edit" at bounding box center [178, 361] width 25 height 15
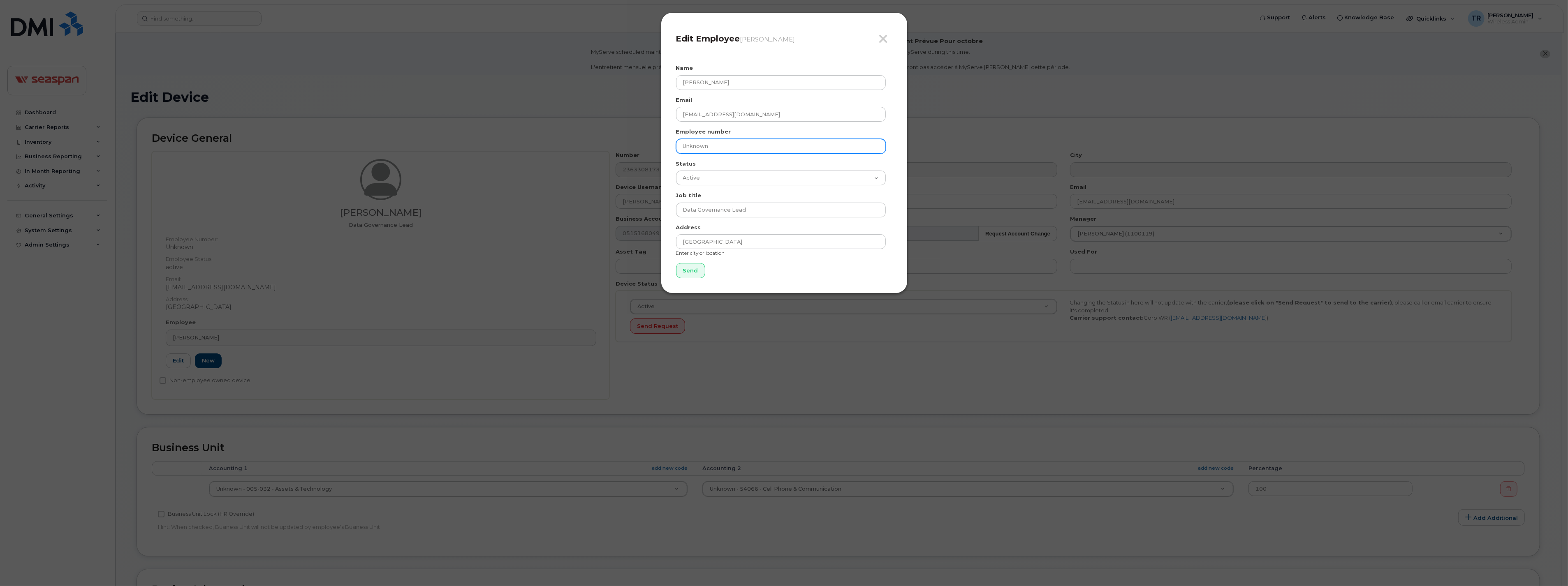
click at [713, 147] on input "Unknown" at bounding box center [781, 146] width 210 height 15
drag, startPoint x: 725, startPoint y: 147, endPoint x: 604, endPoint y: 147, distance: 121.0
click at [604, 147] on div "Close Edit Employee Victoria Ostrzenski Name Victoria Ostrzenski Email vostrzen…" at bounding box center [784, 293] width 1568 height 586
paste input "1400764"
type input "1400764"
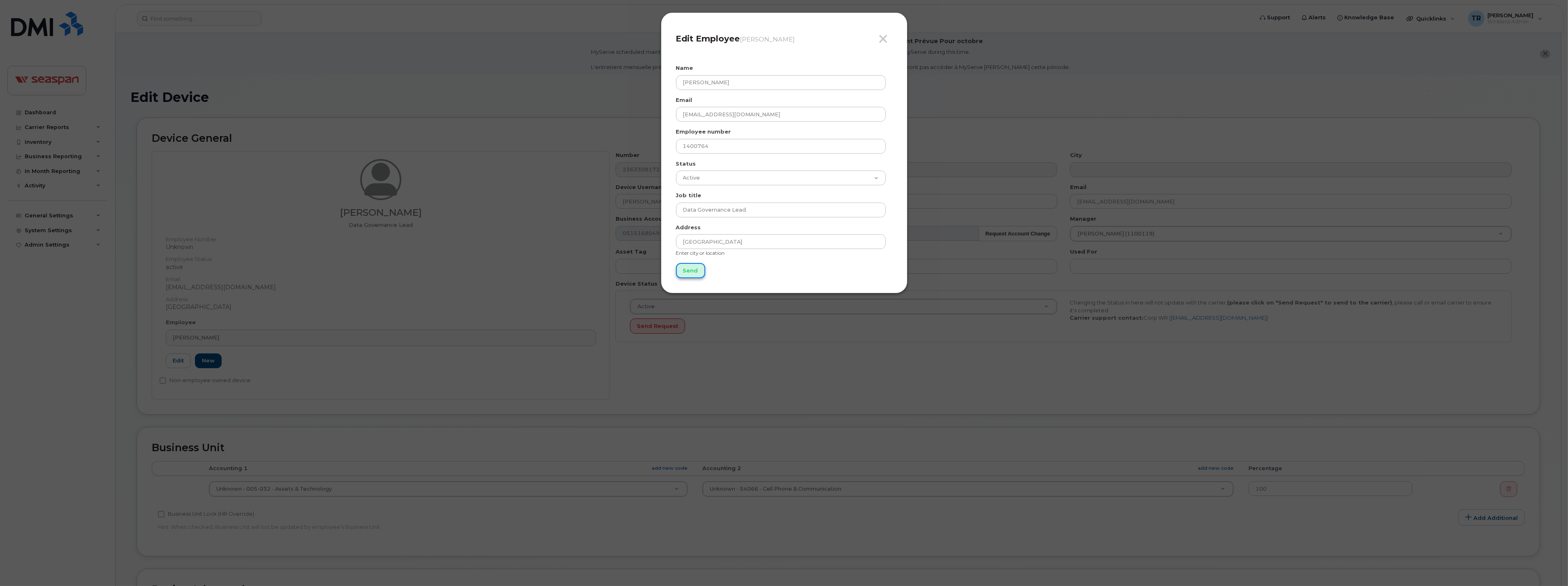
click at [684, 273] on input "Send" at bounding box center [691, 270] width 29 height 15
type input "Send"
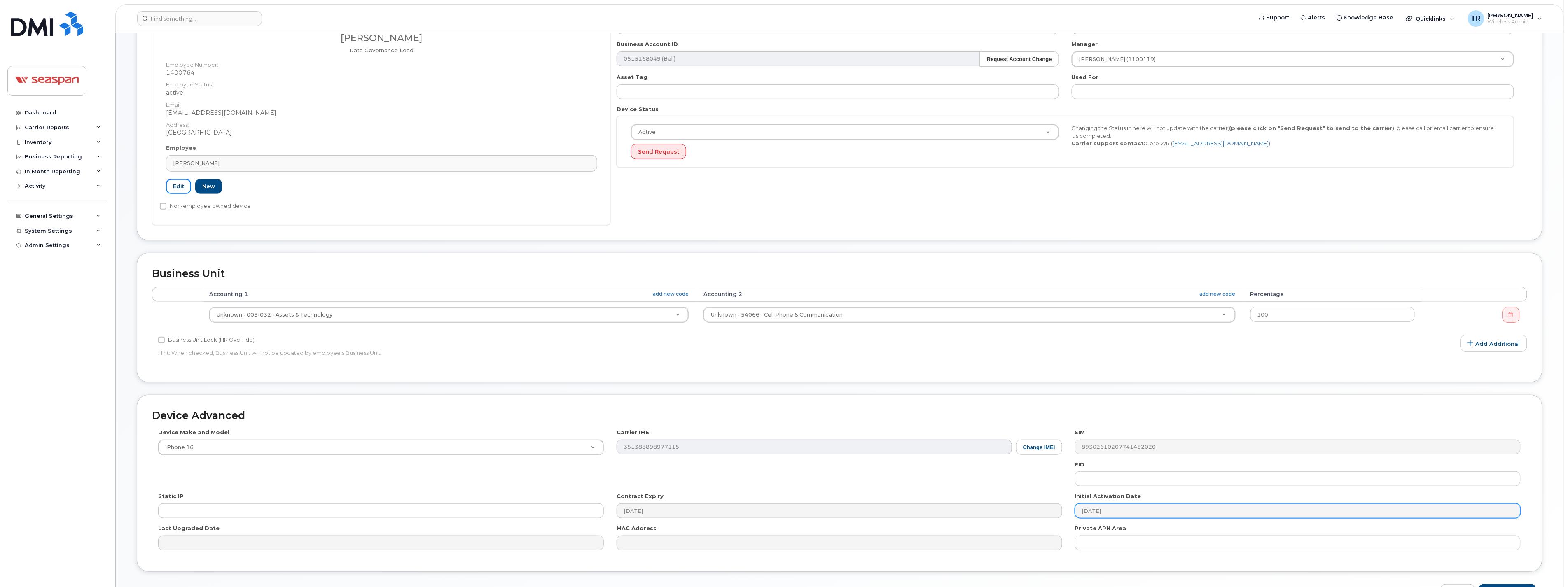
scroll to position [229, 0]
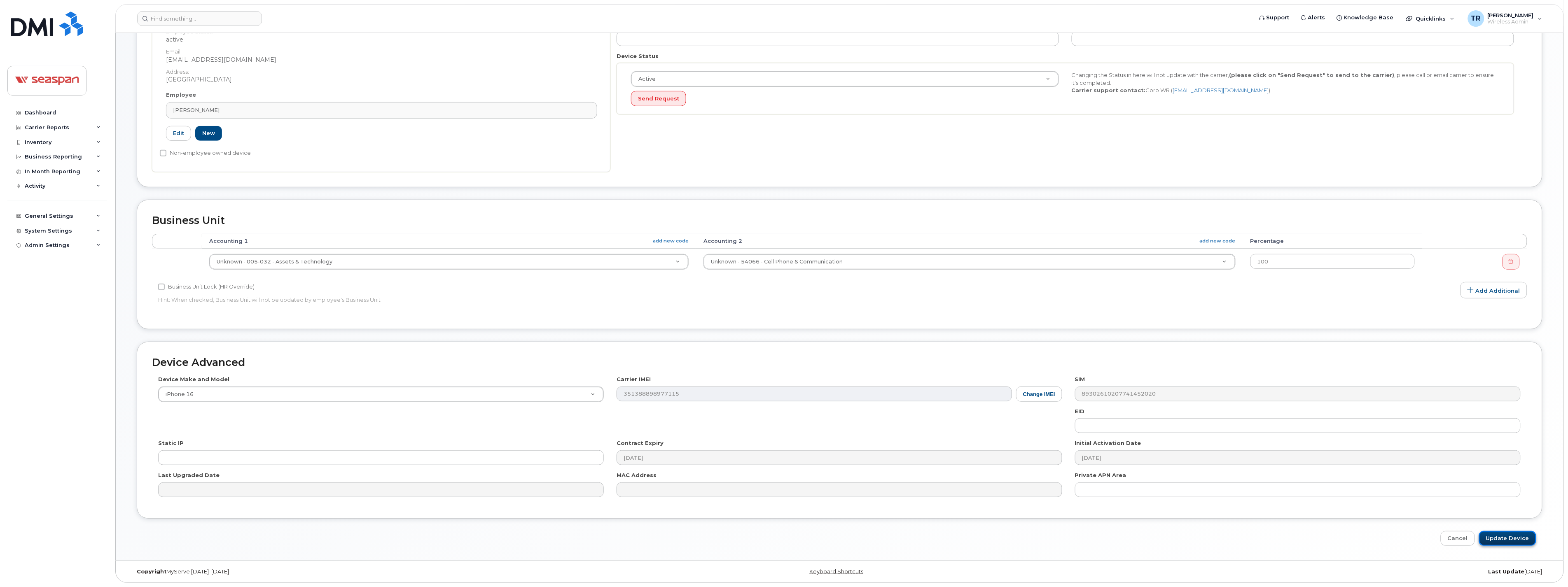
click at [1506, 539] on input "Update Device" at bounding box center [1508, 539] width 57 height 15
type input "Saving..."
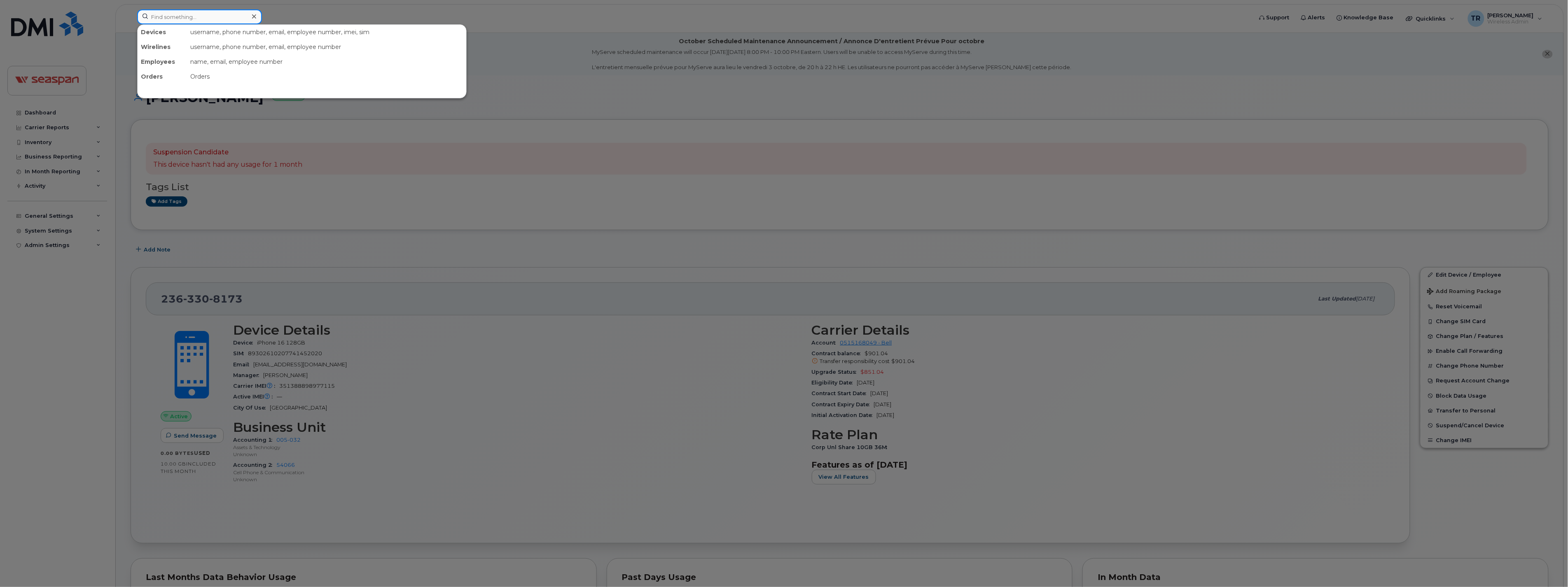
click at [166, 10] on input at bounding box center [199, 17] width 125 height 15
click at [1046, 109] on div at bounding box center [784, 293] width 1568 height 587
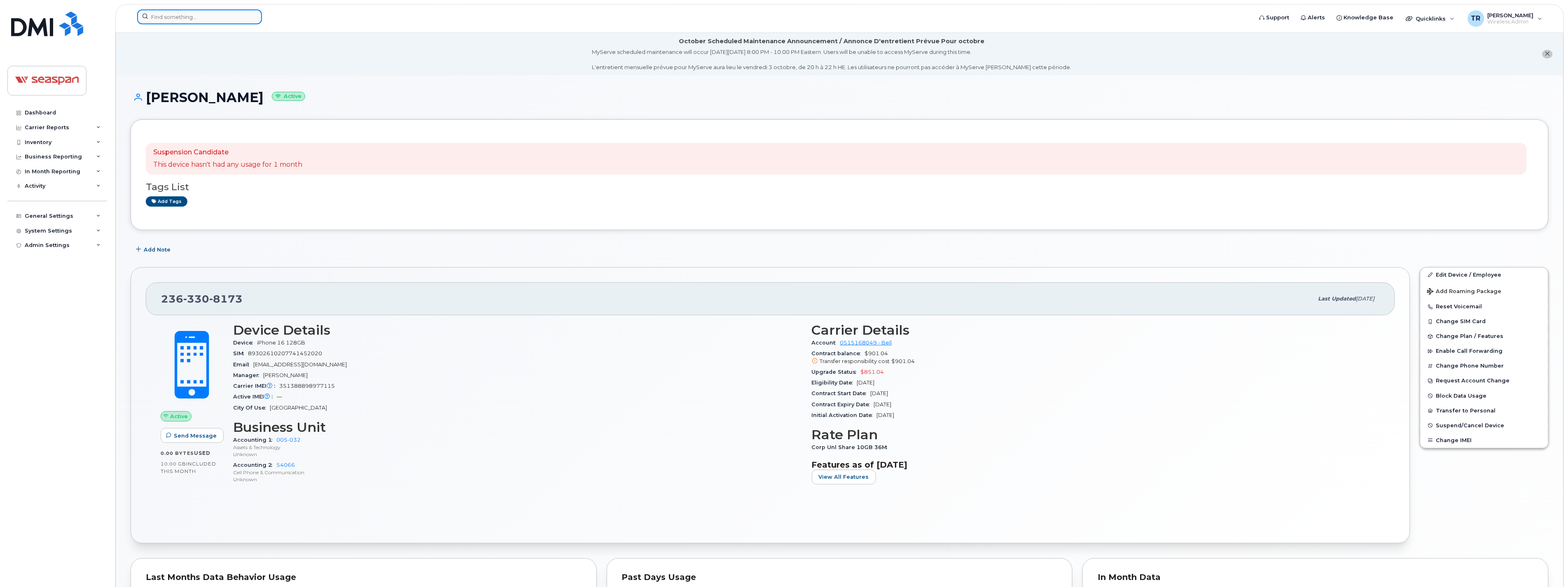
click at [221, 17] on input at bounding box center [199, 17] width 125 height 15
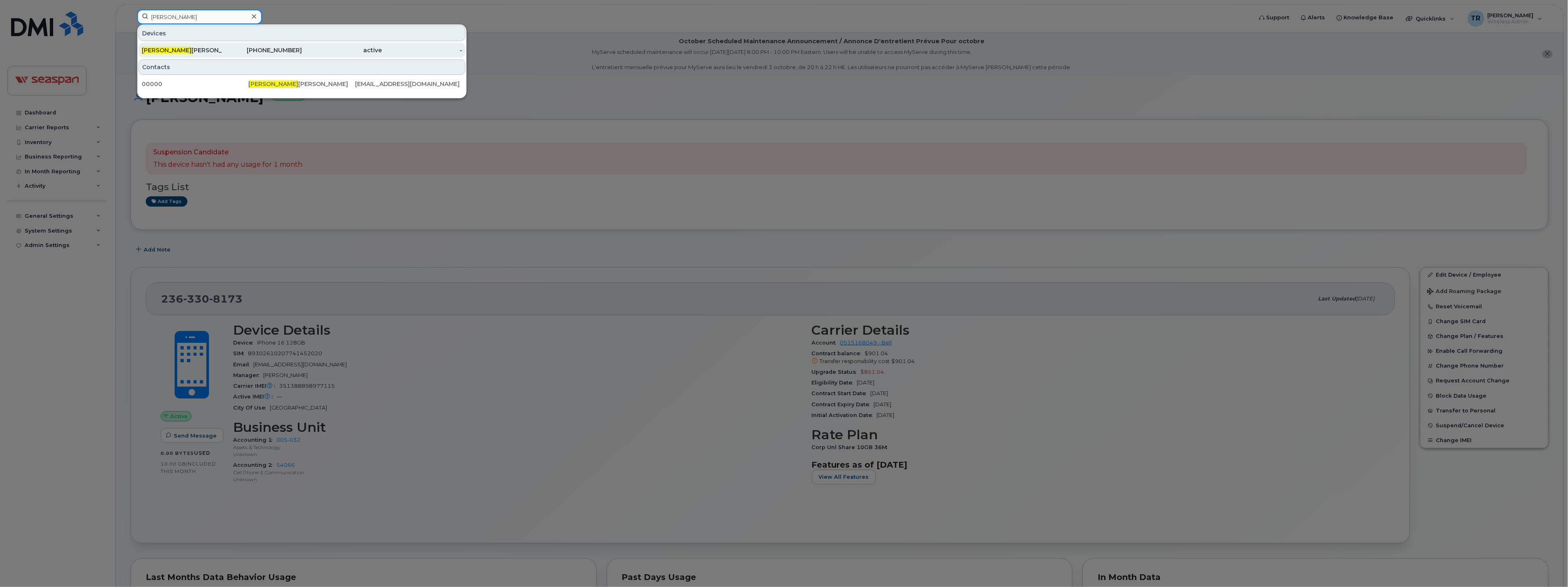
type input "Rohan"
click at [184, 51] on div "Rohan Chhibber" at bounding box center [182, 51] width 80 height 9
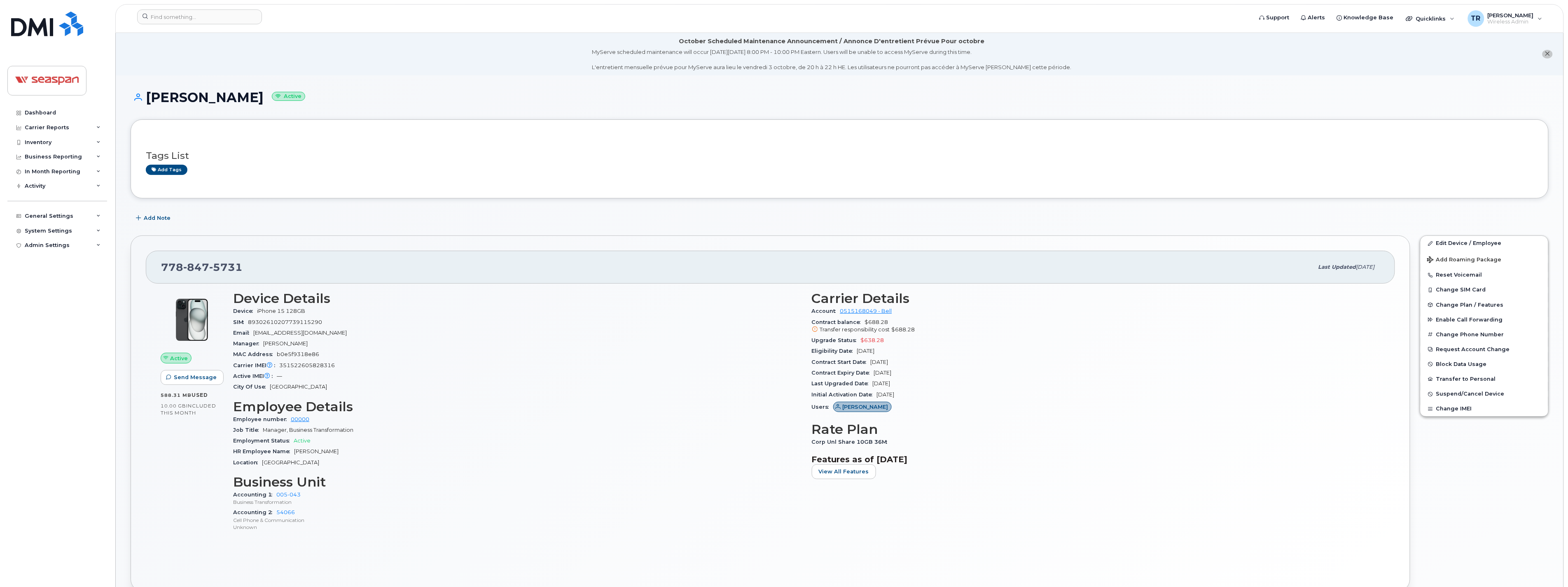
scroll to position [152, 0]
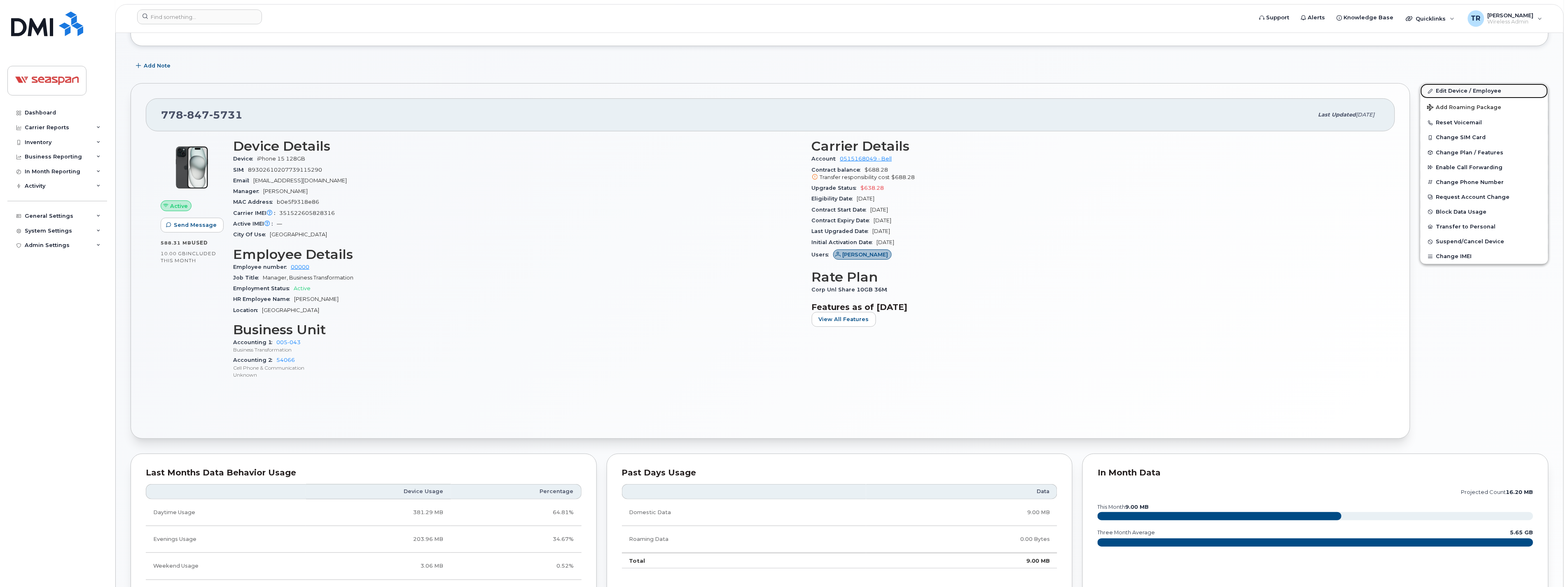
click at [1454, 91] on link "Edit Device / Employee" at bounding box center [1484, 91] width 127 height 15
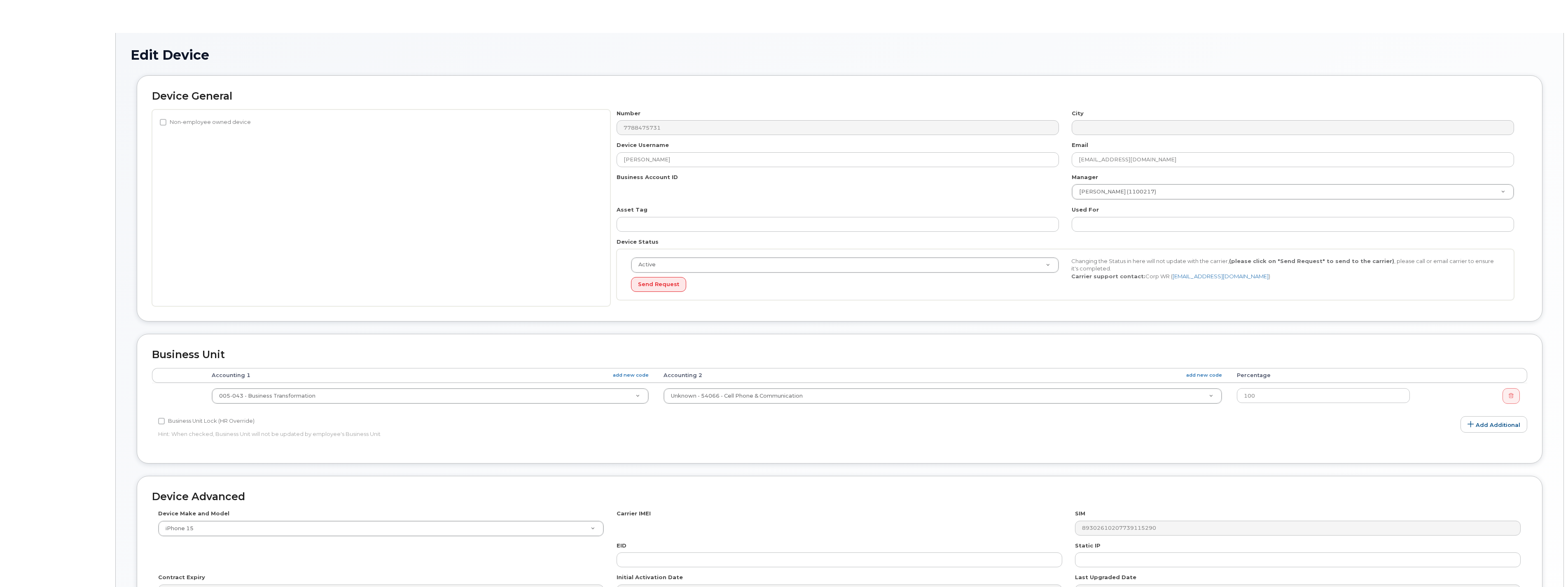
select select "378202"
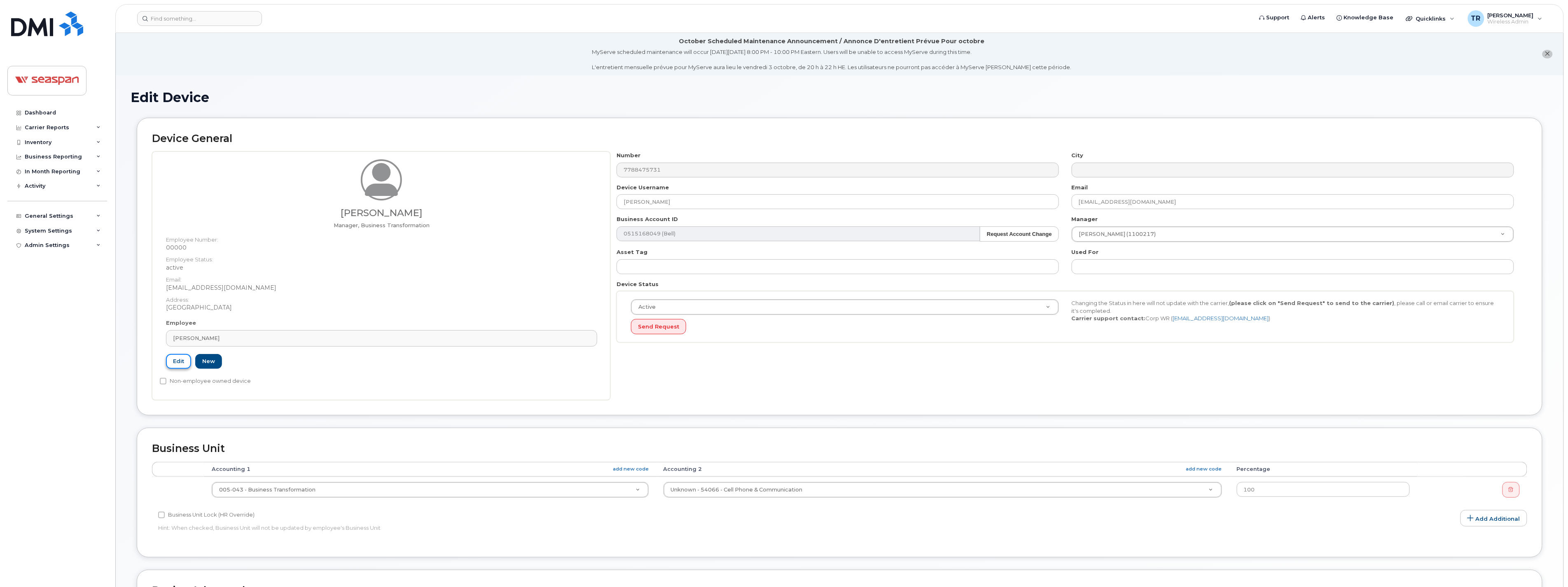
click at [179, 363] on link "Edit" at bounding box center [178, 361] width 25 height 15
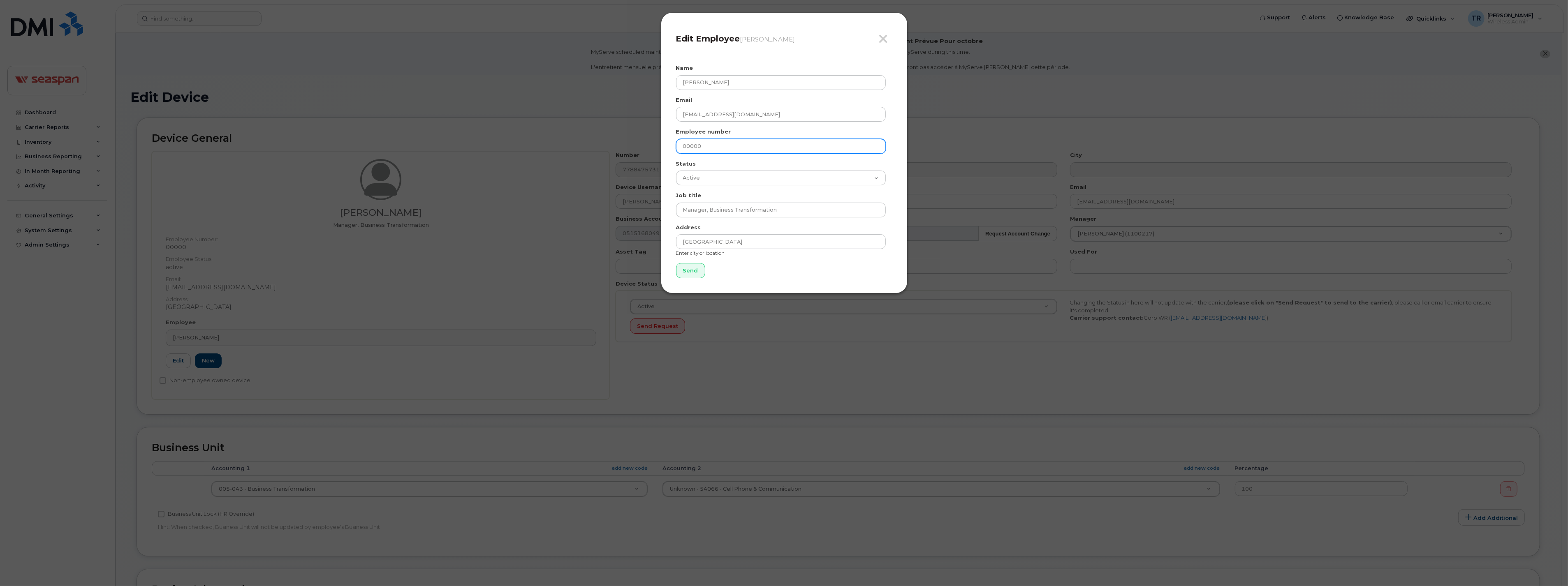
drag, startPoint x: 731, startPoint y: 141, endPoint x: 606, endPoint y: 149, distance: 125.3
click at [606, 149] on div "Close Edit Employee Rohan Chhibber Name Rohan Chhibber Email rchhibber@seaspanc…" at bounding box center [784, 293] width 1568 height 586
paste input "1400766"
type input "1400766"
click at [687, 272] on input "Send" at bounding box center [691, 270] width 29 height 15
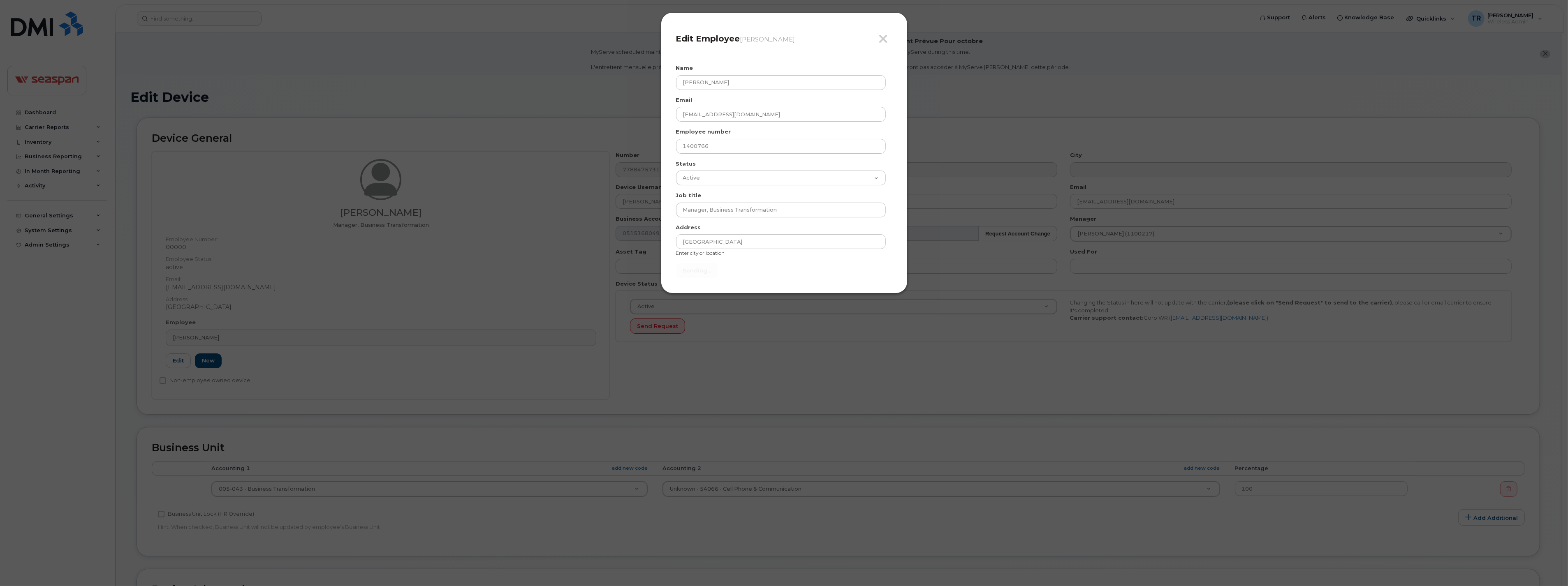
type input "Send"
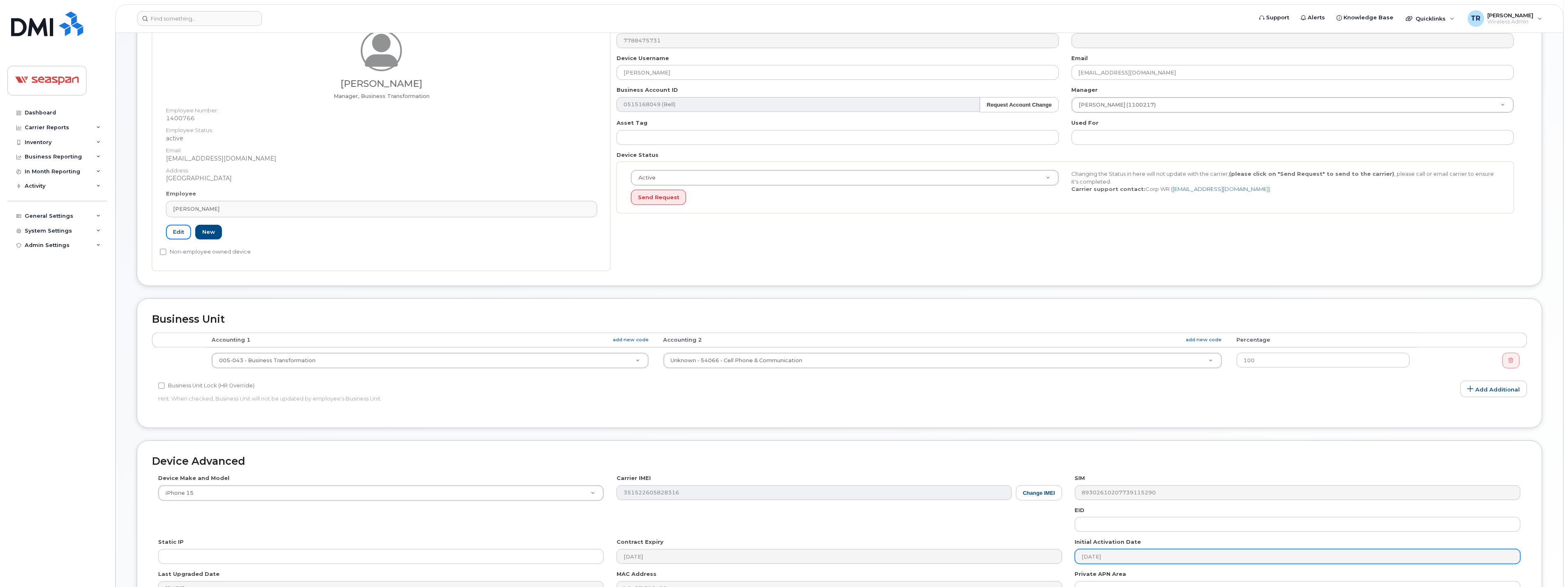
scroll to position [229, 0]
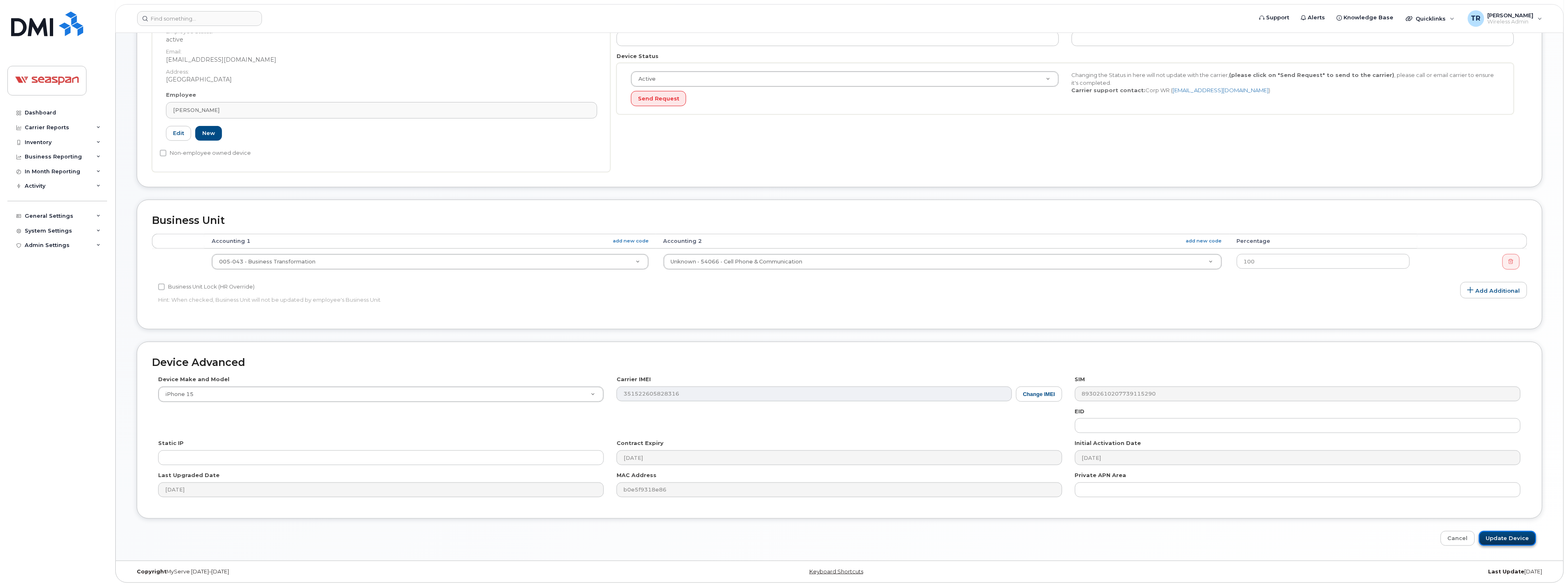
click at [1492, 536] on input "Update Device" at bounding box center [1508, 539] width 57 height 15
type input "Saving..."
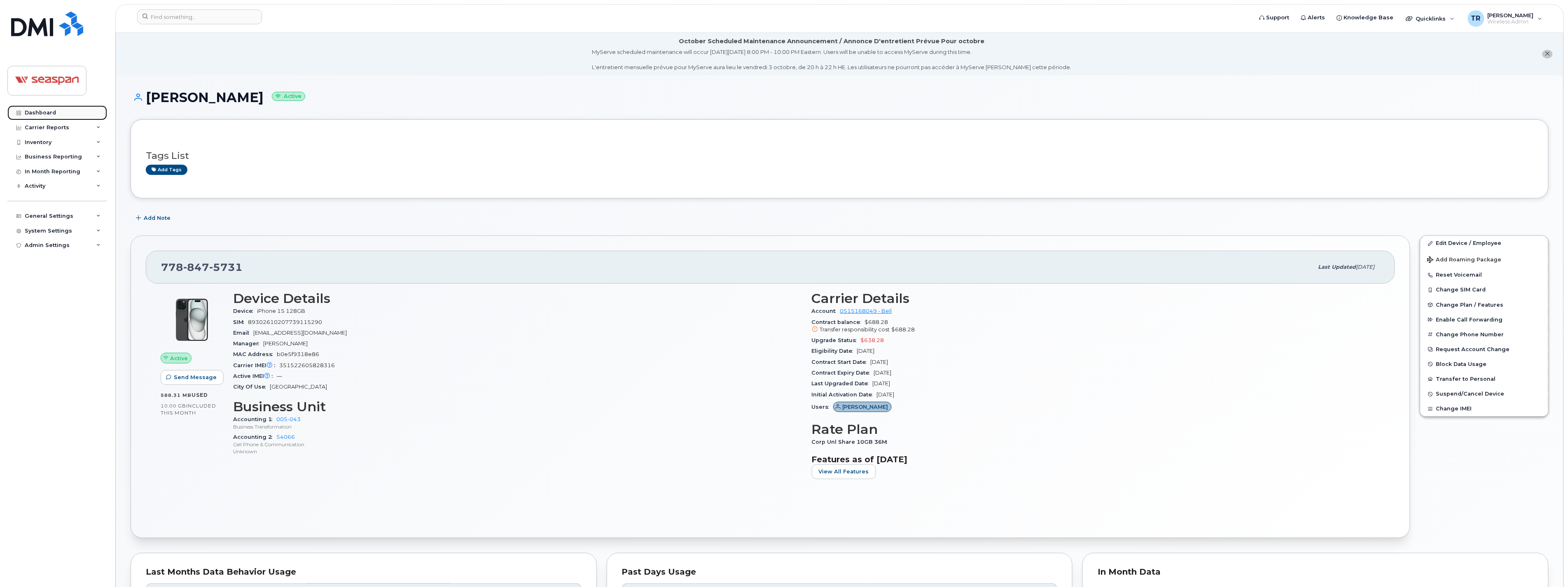
click at [30, 113] on div "Dashboard" at bounding box center [40, 113] width 31 height 7
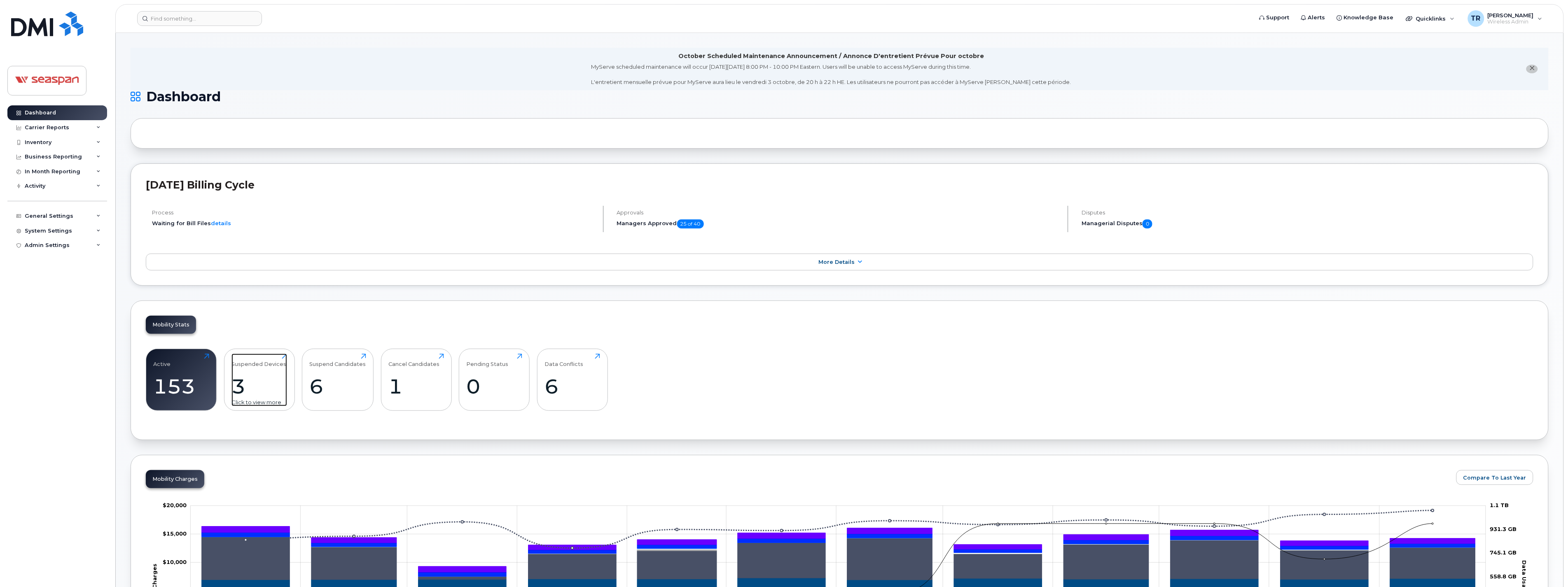
click at [272, 397] on div "3" at bounding box center [259, 386] width 55 height 24
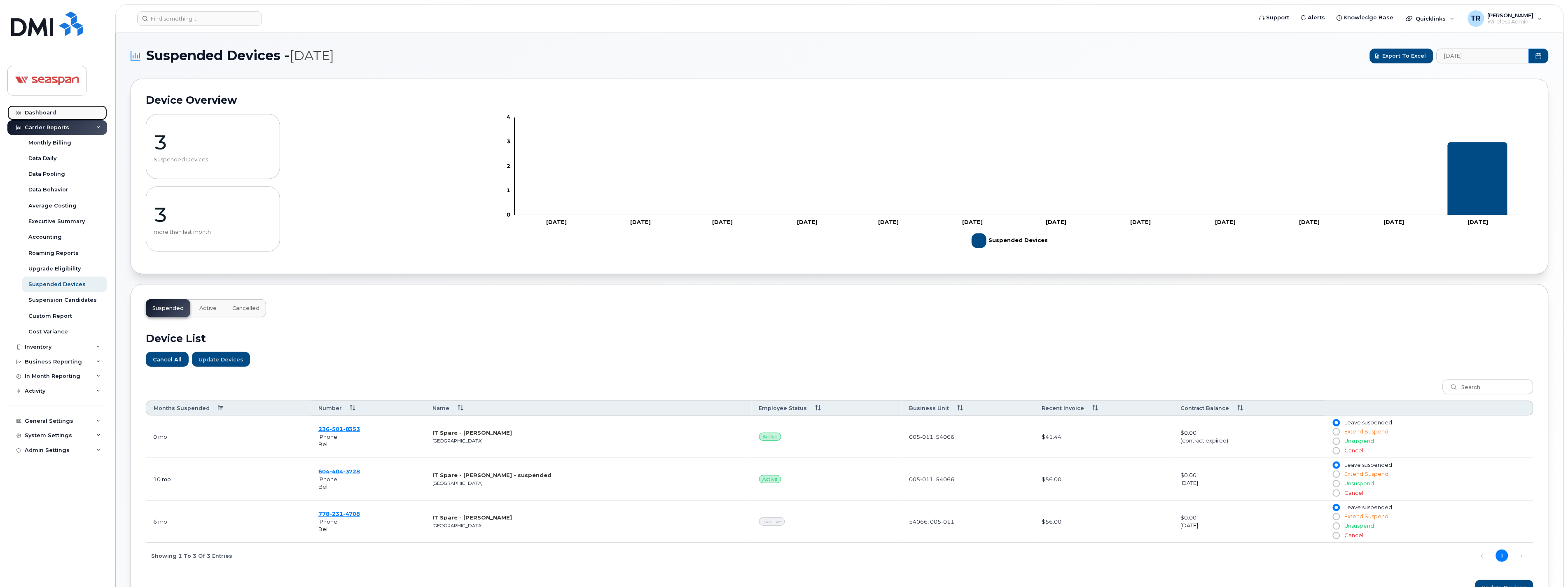
click at [39, 113] on div "Dashboard" at bounding box center [40, 113] width 31 height 7
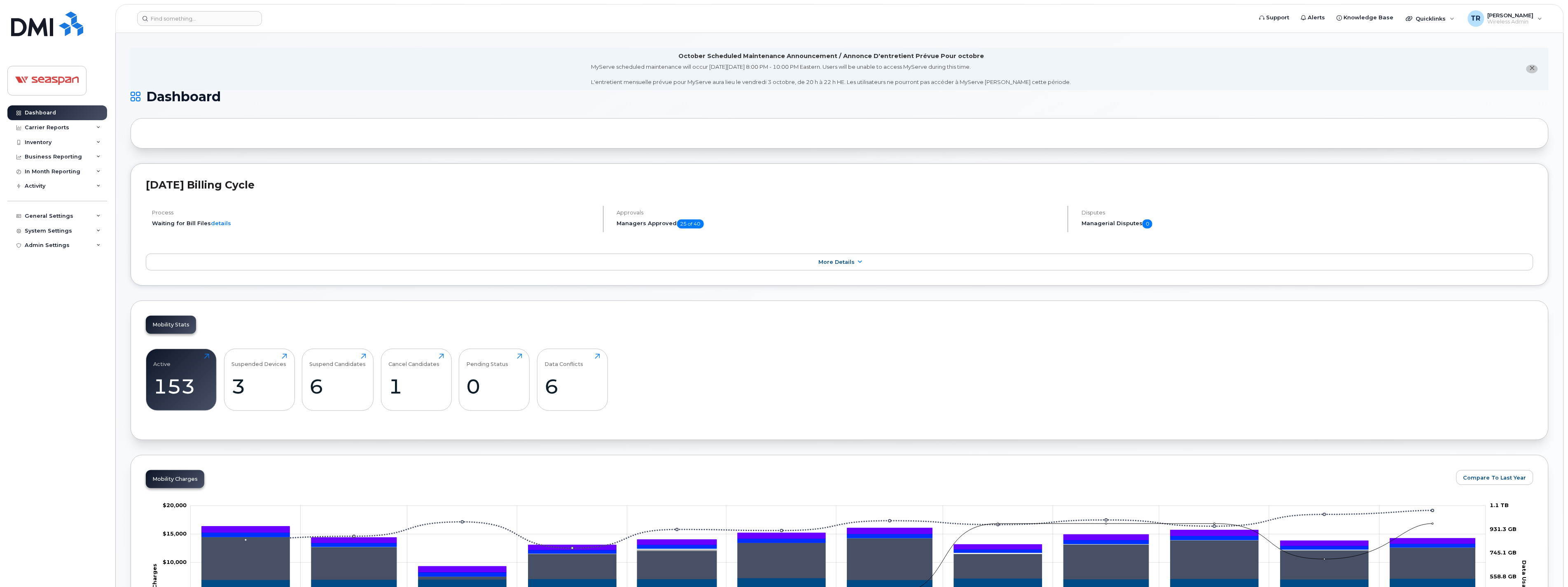
click at [571, 353] on div "Data Conflicts 6 Click to view more" at bounding box center [572, 380] width 71 height 62
click at [574, 374] on div "Data Conflicts 6 Click to view more" at bounding box center [572, 380] width 55 height 52
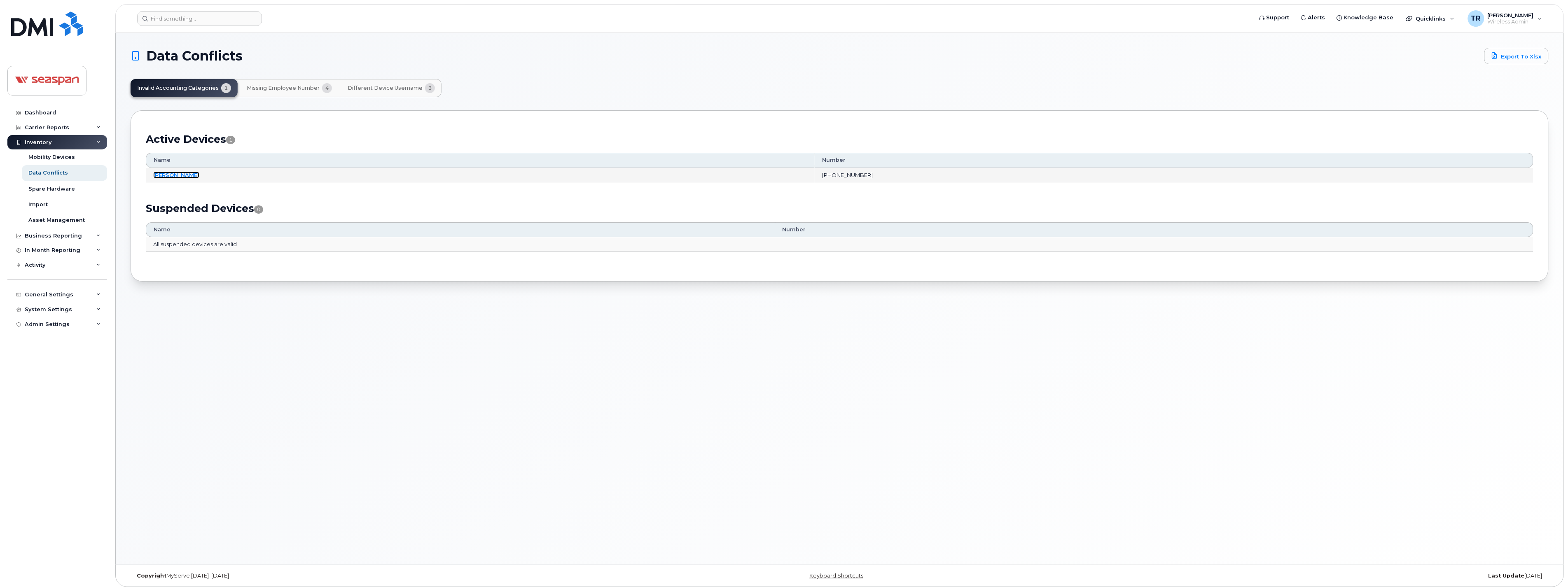
click at [179, 174] on link "Farid Foroughi" at bounding box center [176, 175] width 46 height 7
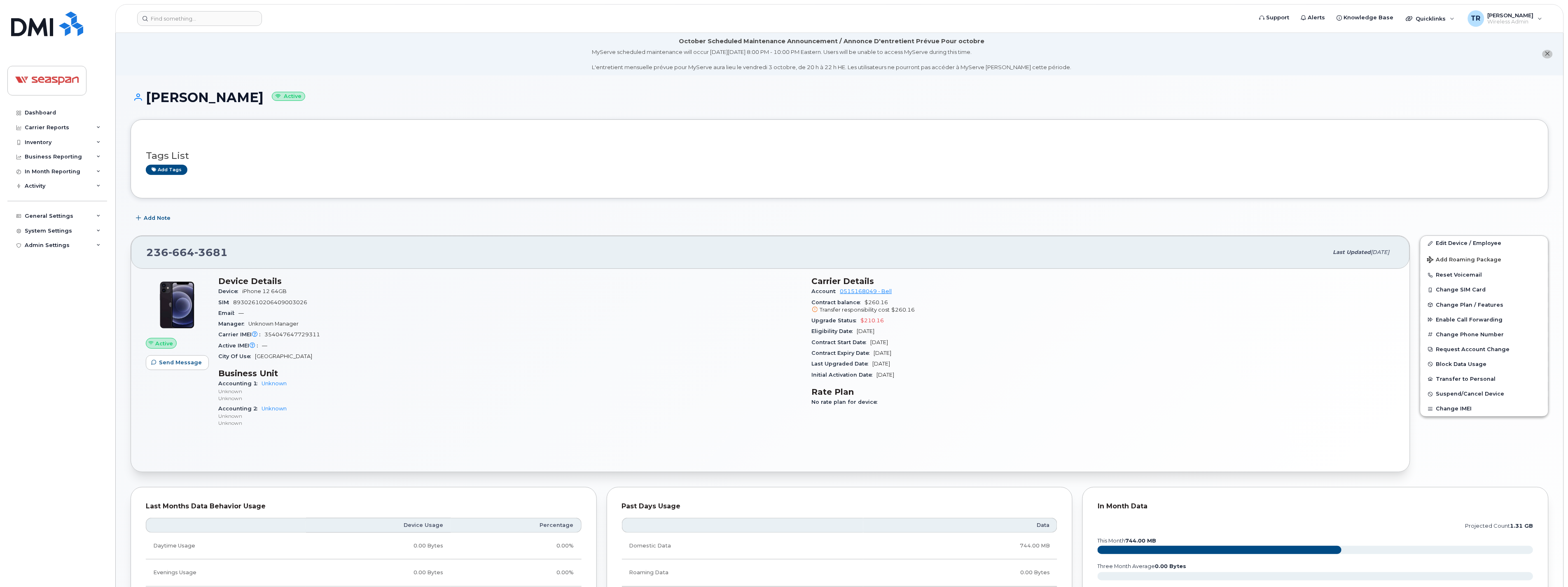
drag, startPoint x: 248, startPoint y: 96, endPoint x: 148, endPoint y: 97, distance: 100.0
click at [148, 97] on h1 "[PERSON_NAME] Active" at bounding box center [839, 98] width 1418 height 15
drag, startPoint x: 148, startPoint y: 97, endPoint x: 168, endPoint y: 97, distance: 20.0
copy h1 "[PERSON_NAME]"
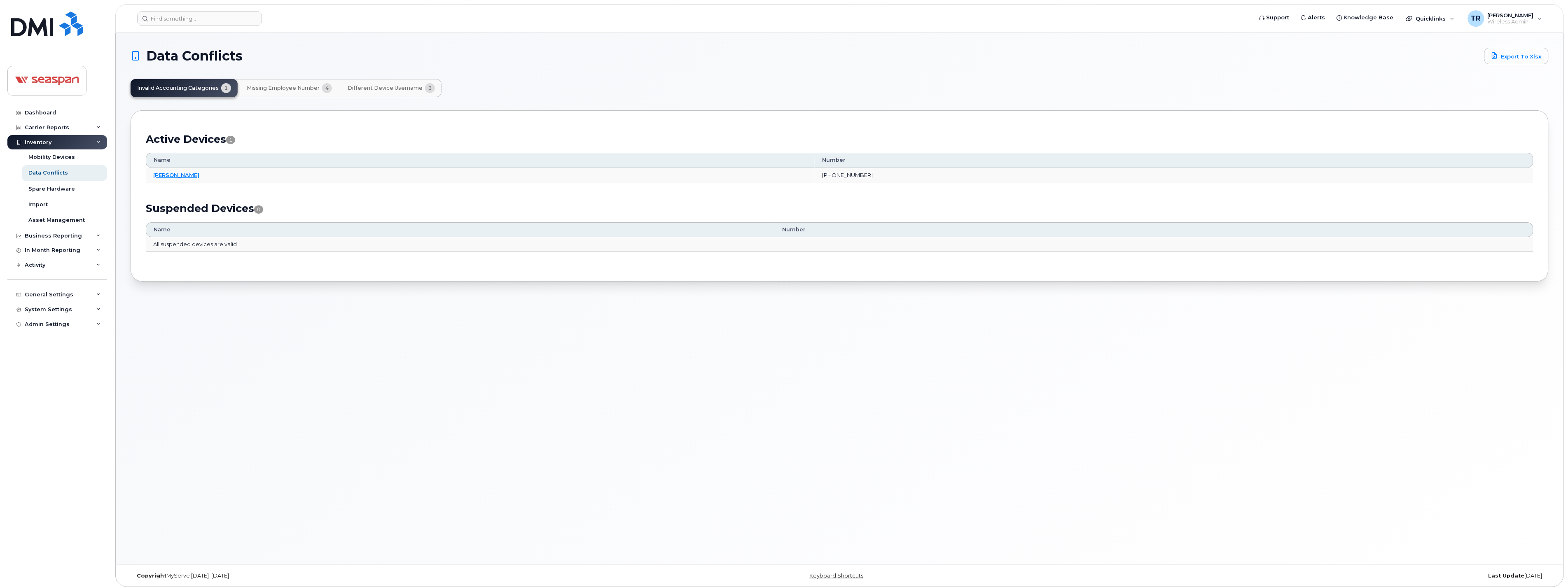
click at [375, 87] on span "Different Device Username" at bounding box center [385, 88] width 75 height 7
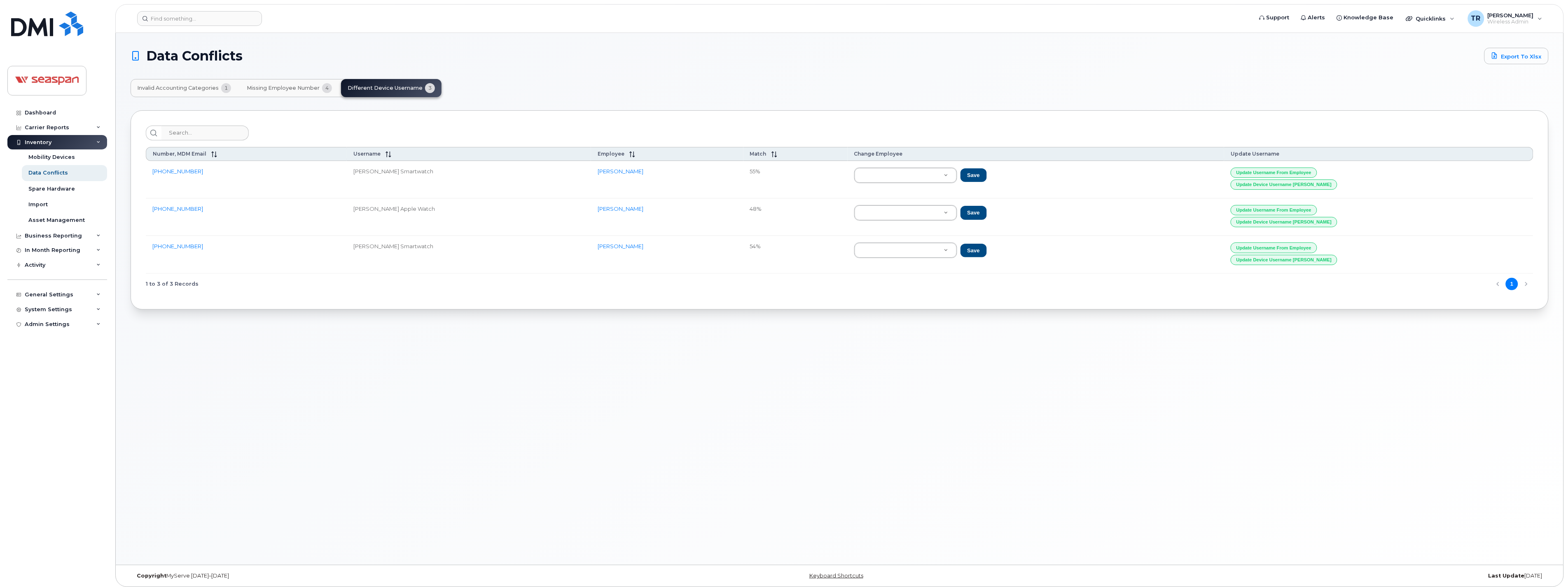
click at [277, 84] on button "Missing Employee Number 4" at bounding box center [289, 88] width 98 height 18
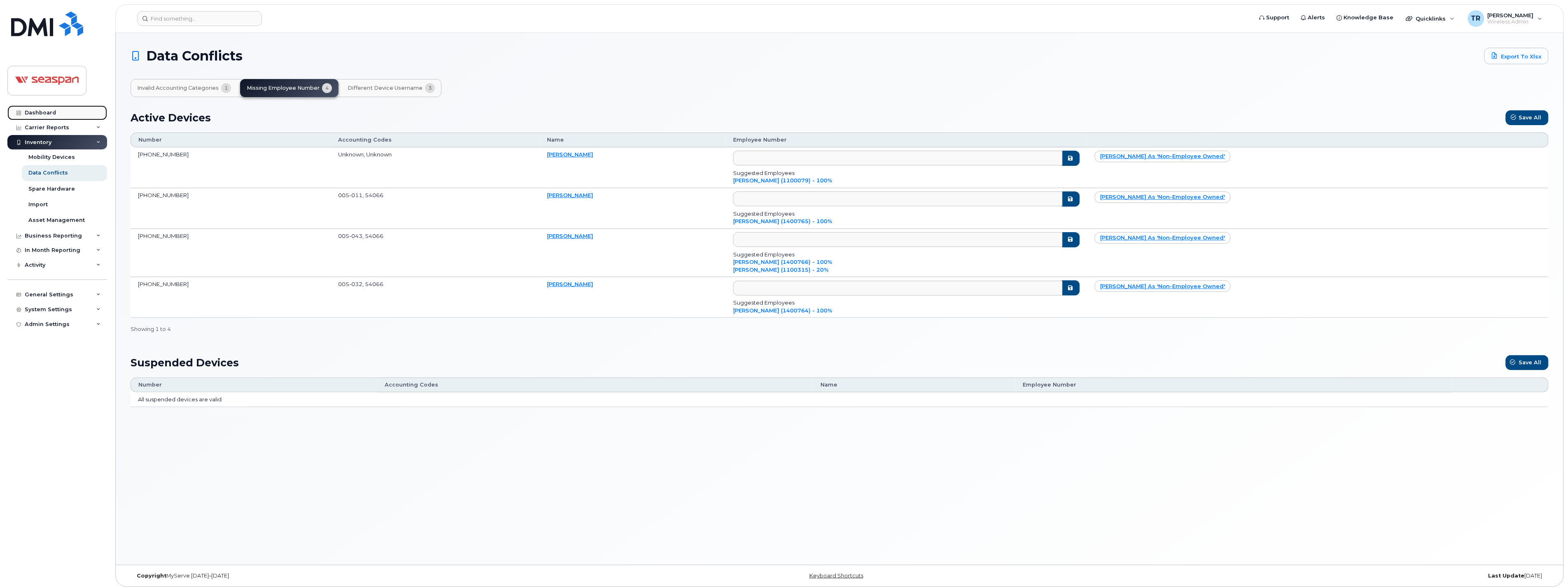
click at [54, 107] on link "Dashboard" at bounding box center [57, 113] width 99 height 15
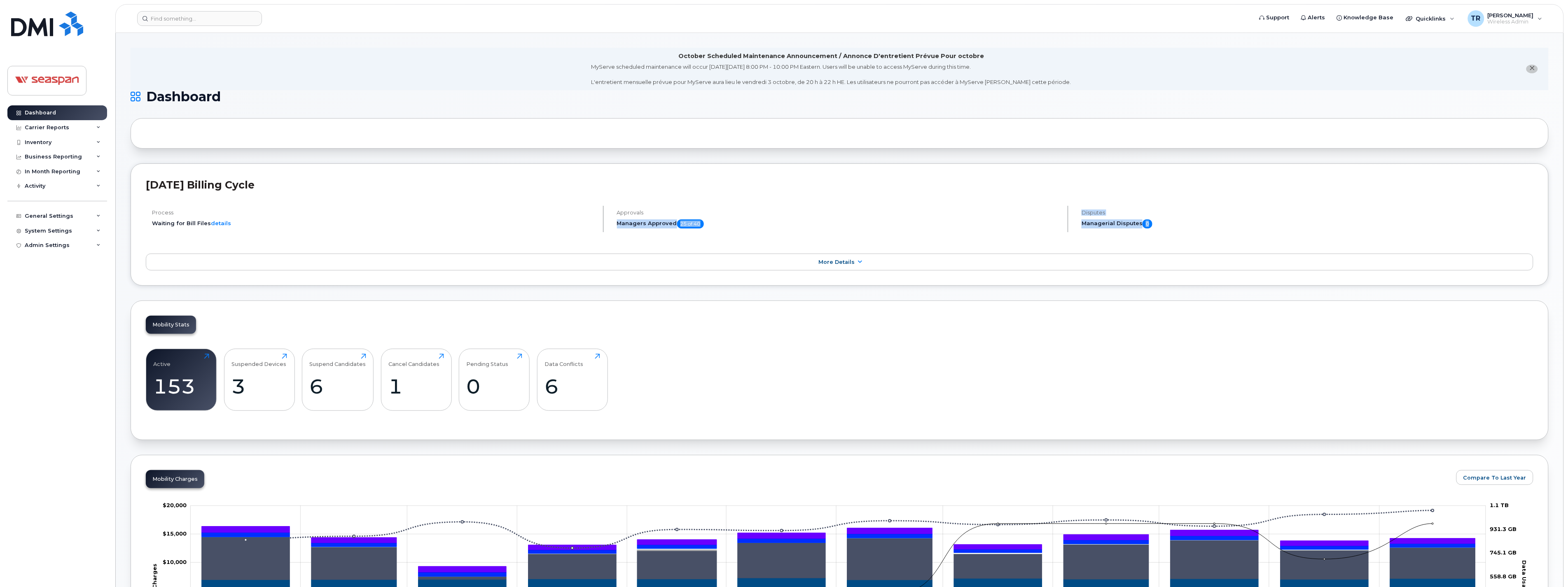
drag, startPoint x: 618, startPoint y: 224, endPoint x: 1200, endPoint y: 228, distance: 582.0
click at [1200, 228] on div "Process Waiting for Bill Files details Approvals Managers Approved 25 of 40 Dis…" at bounding box center [839, 222] width 1388 height 33
drag, startPoint x: 1200, startPoint y: 228, endPoint x: 1164, endPoint y: 224, distance: 36.2
click at [1164, 224] on h5 "Managerial Disputes 0" at bounding box center [1307, 224] width 452 height 9
drag, startPoint x: 1166, startPoint y: 222, endPoint x: 600, endPoint y: 226, distance: 566.0
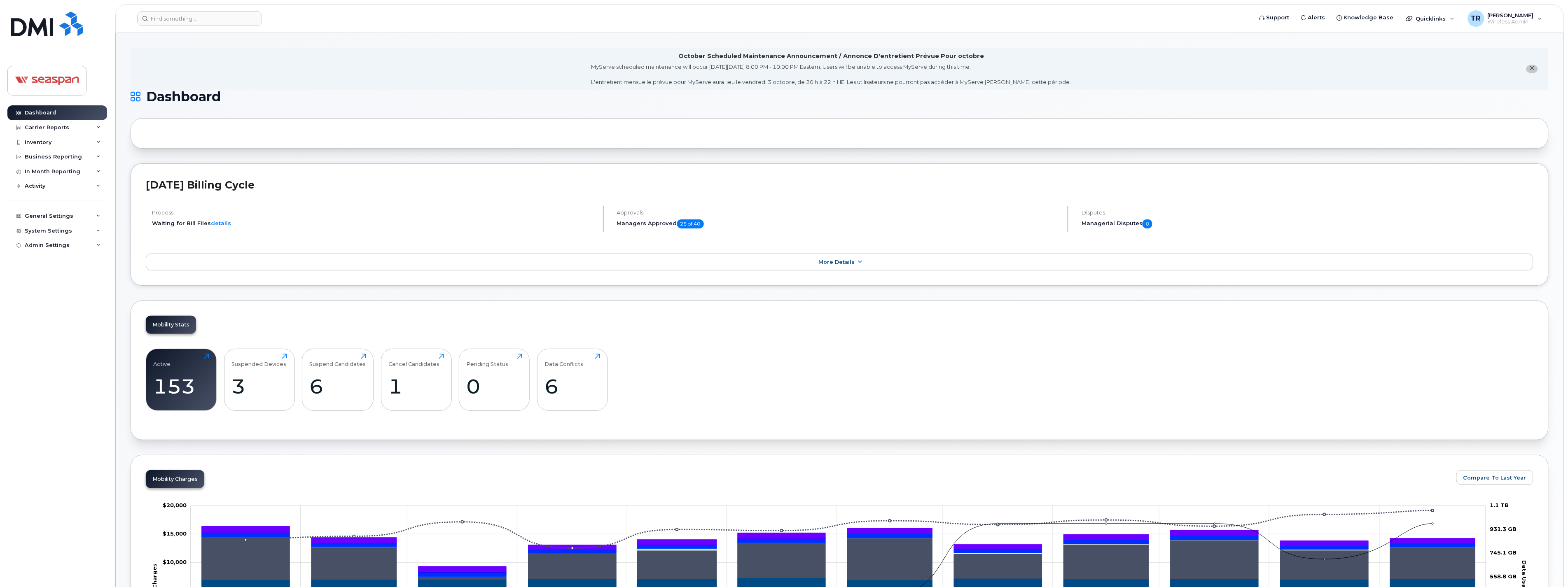
click at [600, 226] on div "Process Waiting for Bill Files details Approvals Managers Approved 25 of 40 Dis…" at bounding box center [839, 222] width 1388 height 33
drag, startPoint x: 600, startPoint y: 226, endPoint x: 568, endPoint y: 235, distance: 33.2
click at [568, 235] on div "Process Waiting for Bill Files details Approvals Managers Approved 25 of 40 Dis…" at bounding box center [839, 222] width 1388 height 33
click at [549, 232] on div "Process Waiting for Bill Files details" at bounding box center [374, 219] width 458 height 26
